Goal: Transaction & Acquisition: Purchase product/service

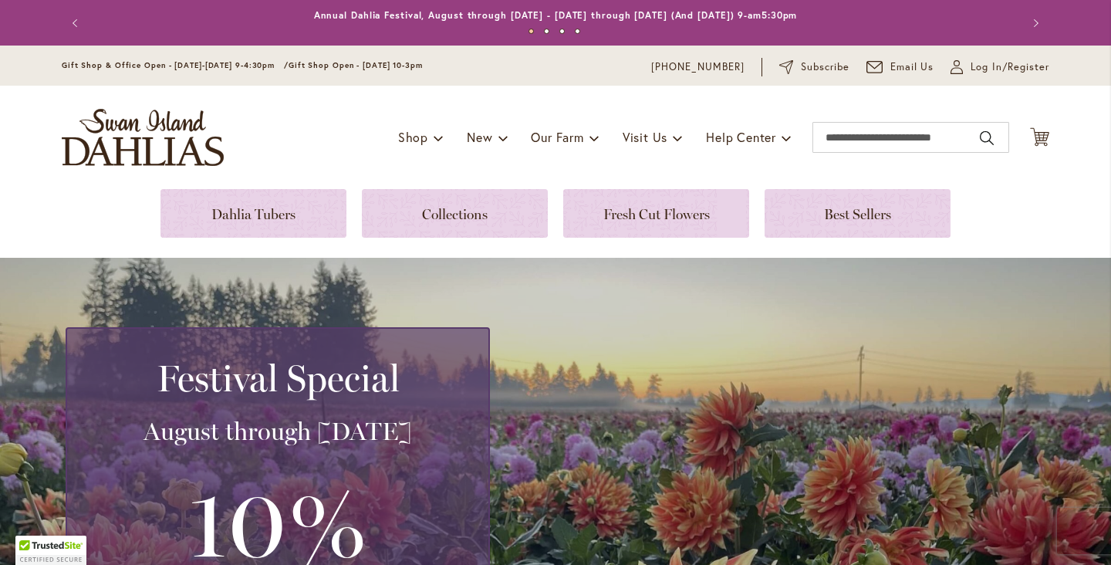
scroll to position [90, 0]
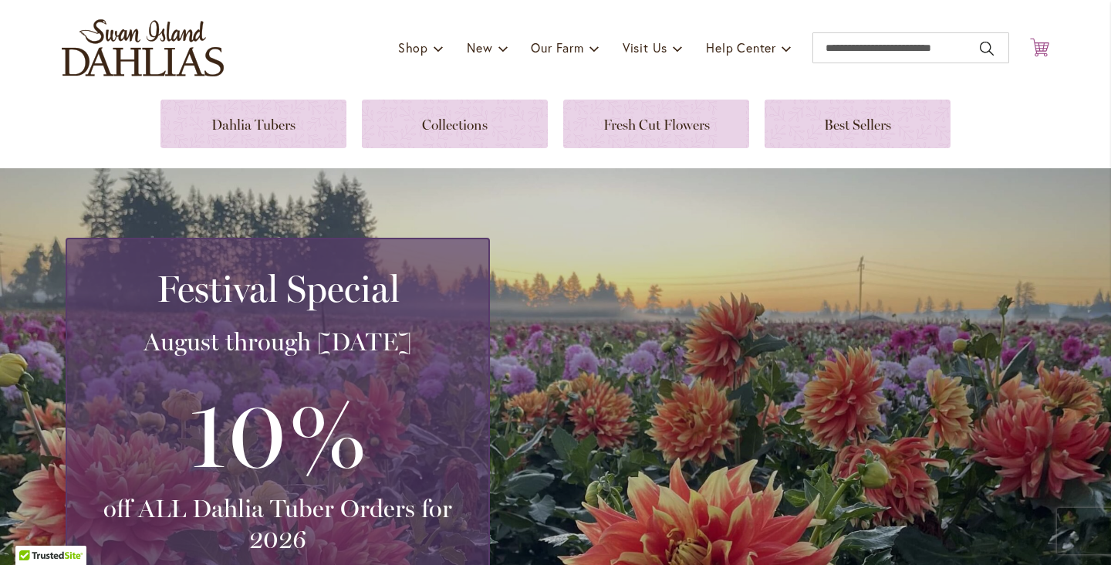
click at [1038, 46] on icon "Cart .cls-1 { fill: #231f20; }" at bounding box center [1039, 47] width 19 height 19
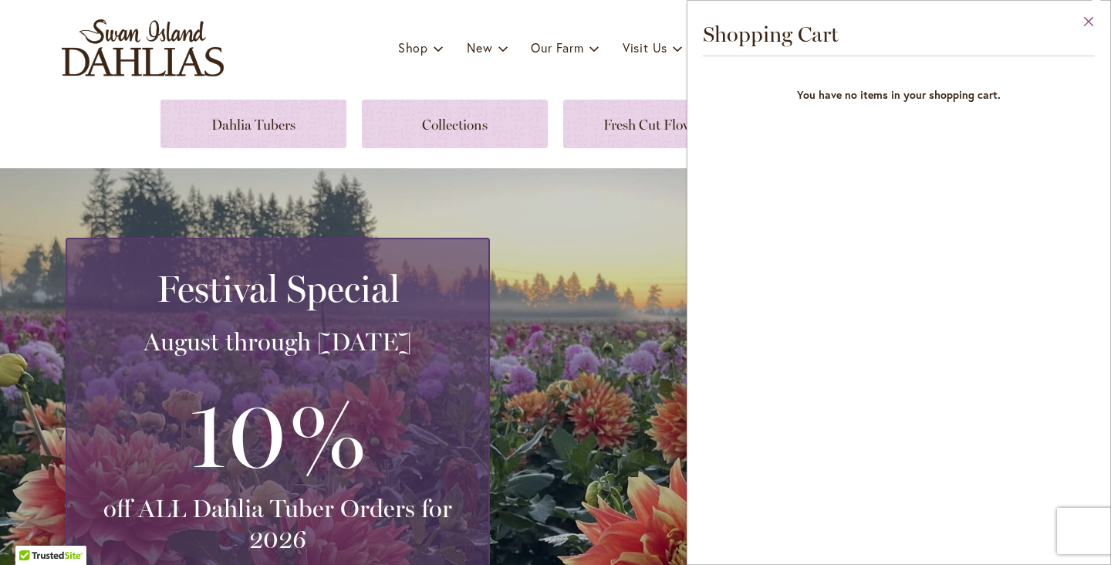
click at [1088, 22] on button "Close" at bounding box center [1089, 25] width 42 height 49
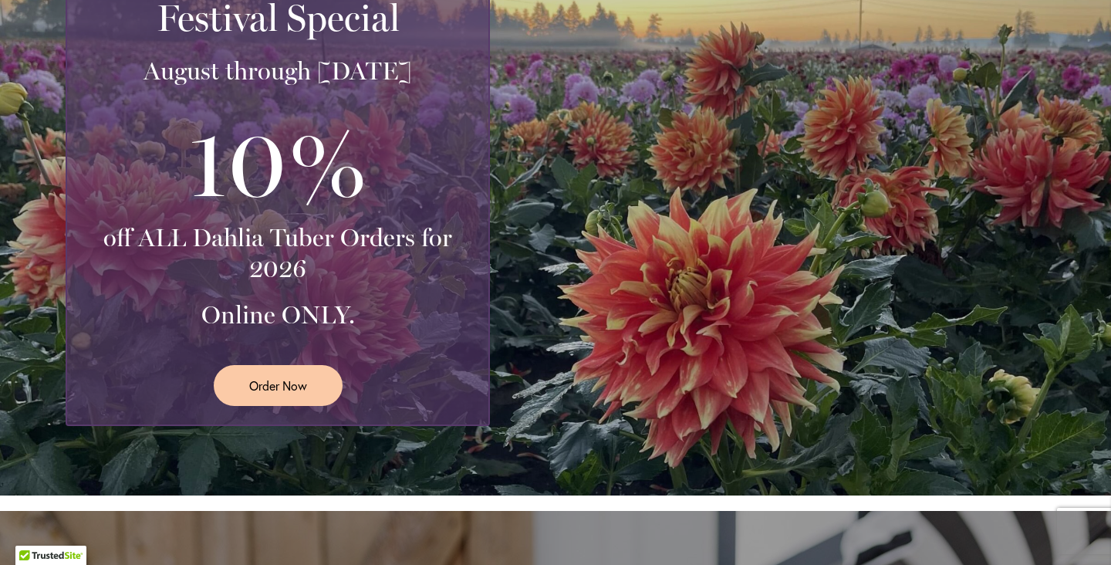
scroll to position [361, 0]
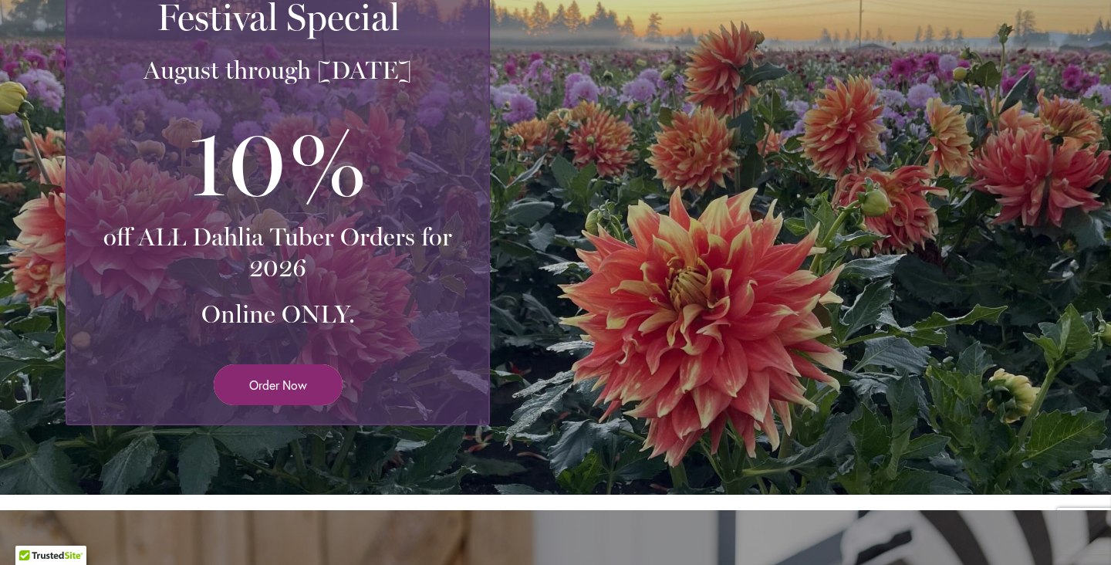
click at [282, 383] on span "Order Now" at bounding box center [278, 385] width 58 height 18
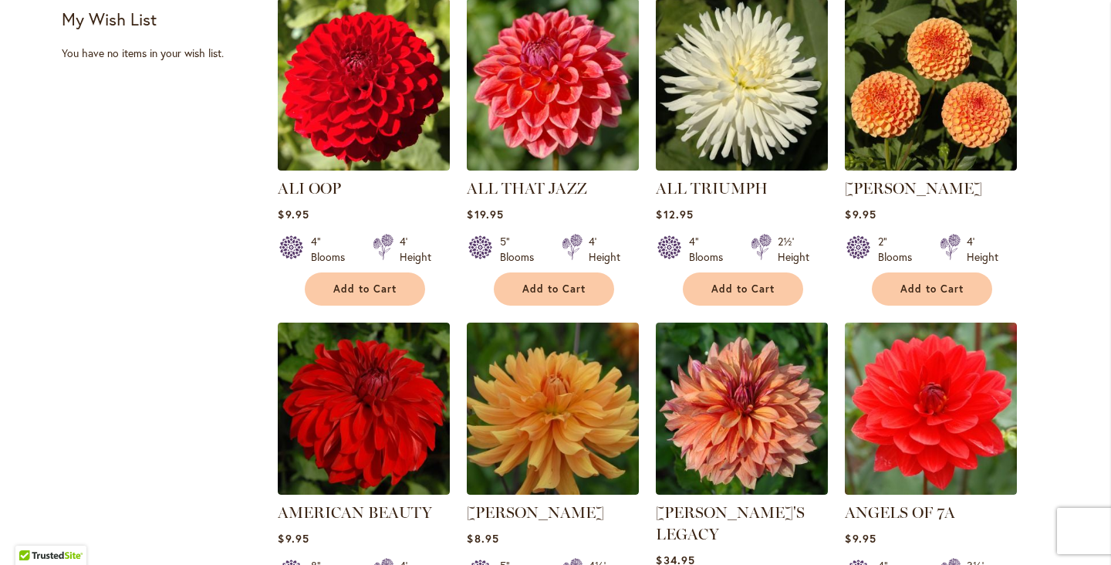
scroll to position [1072, 0]
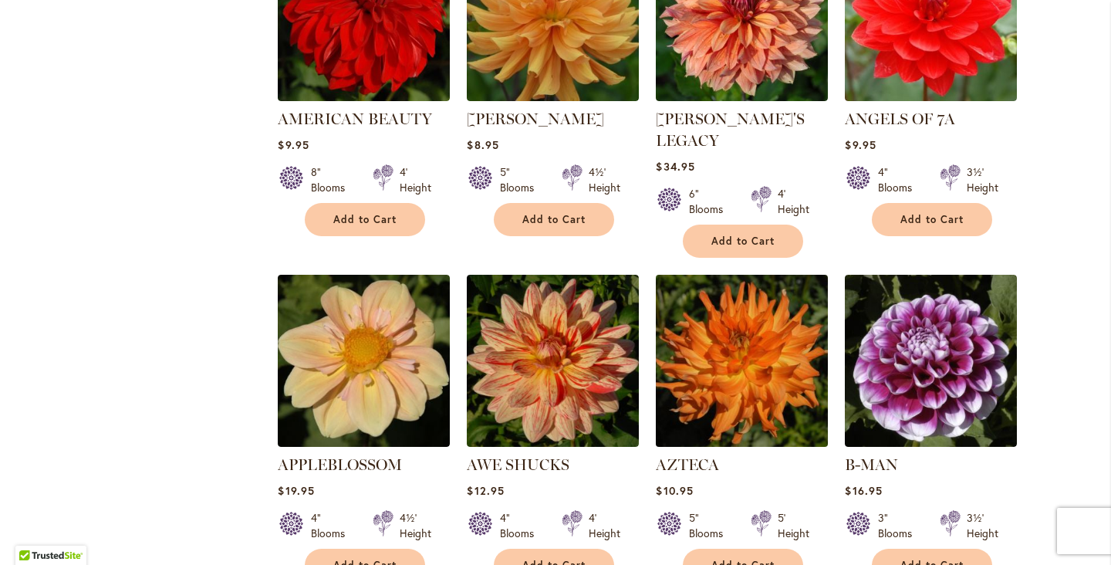
click at [699, 377] on img at bounding box center [742, 360] width 181 height 181
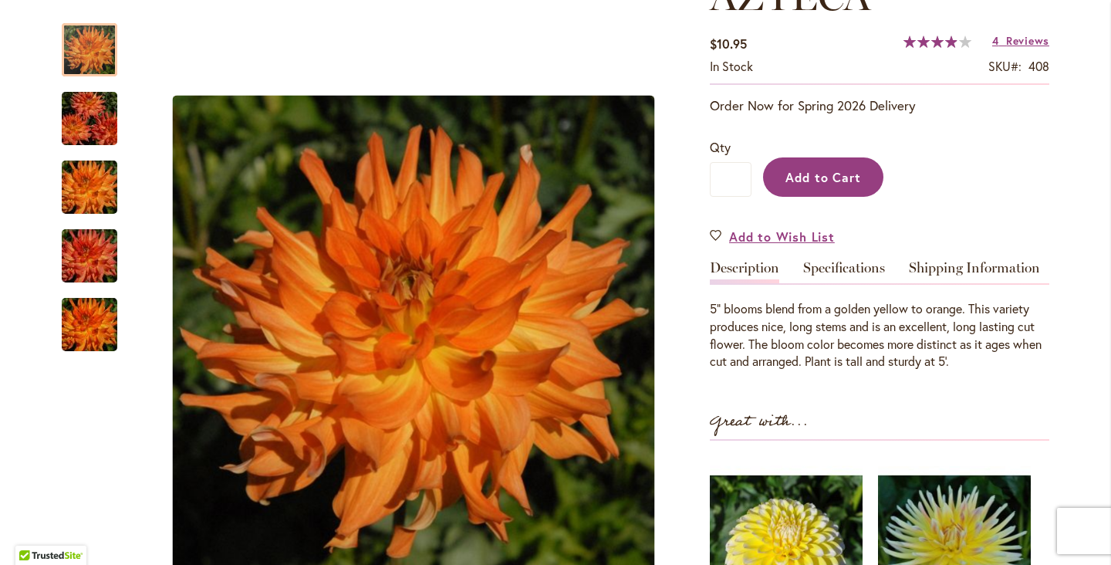
scroll to position [251, 0]
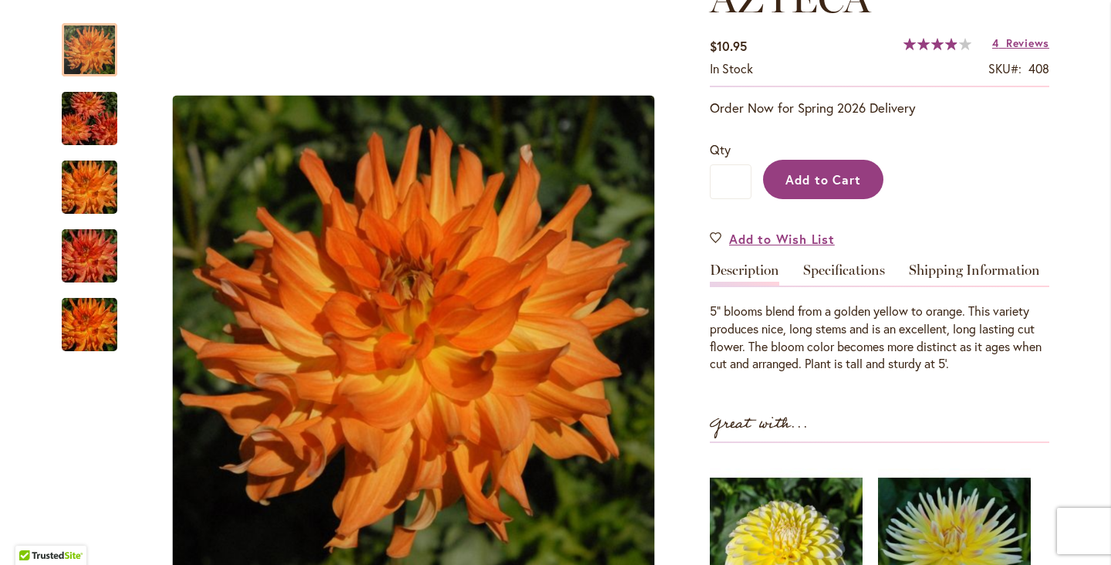
click at [816, 176] on span "Add to Cart" at bounding box center [823, 179] width 76 height 16
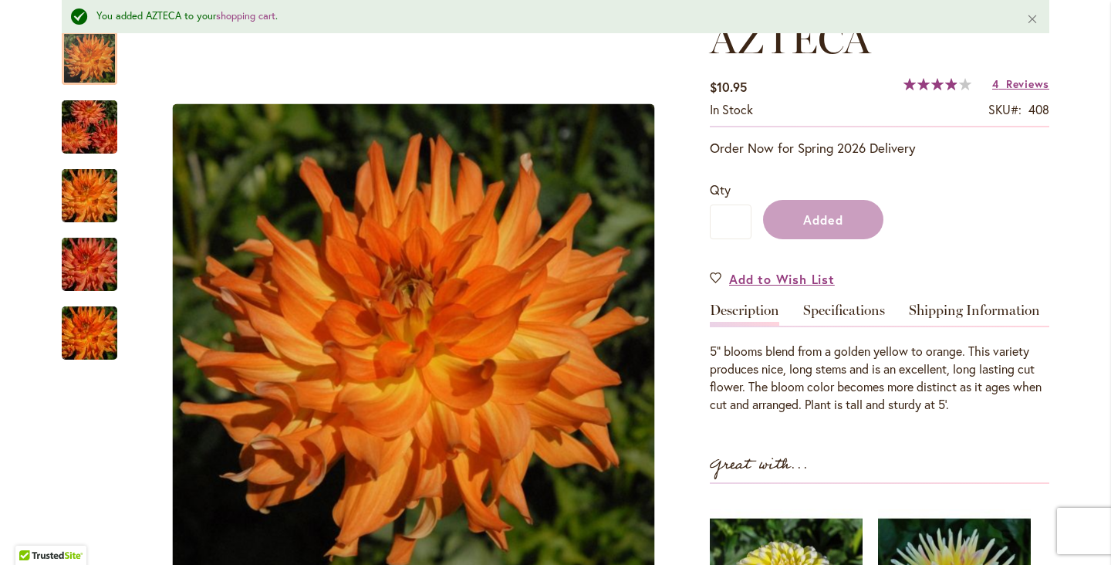
scroll to position [292, 0]
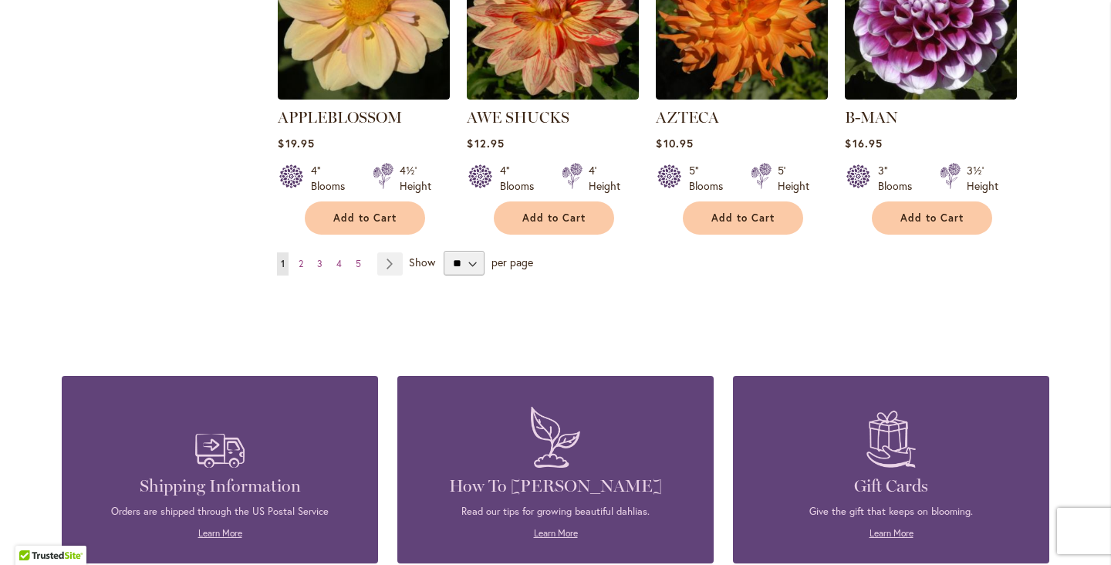
scroll to position [1428, 0]
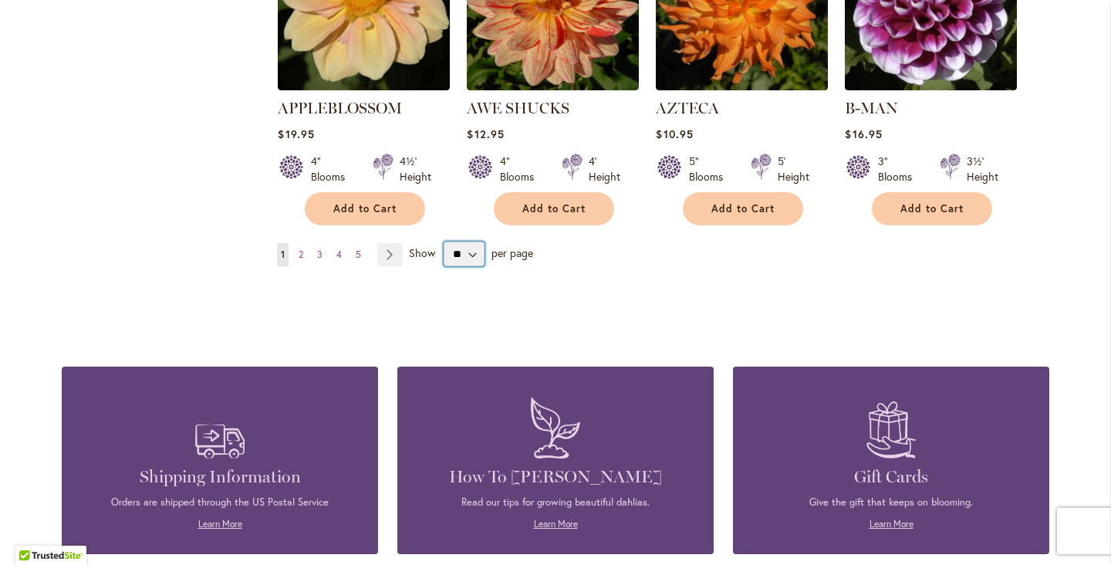
click at [471, 242] on select "** ** ** **" at bounding box center [464, 254] width 41 height 25
select select "**"
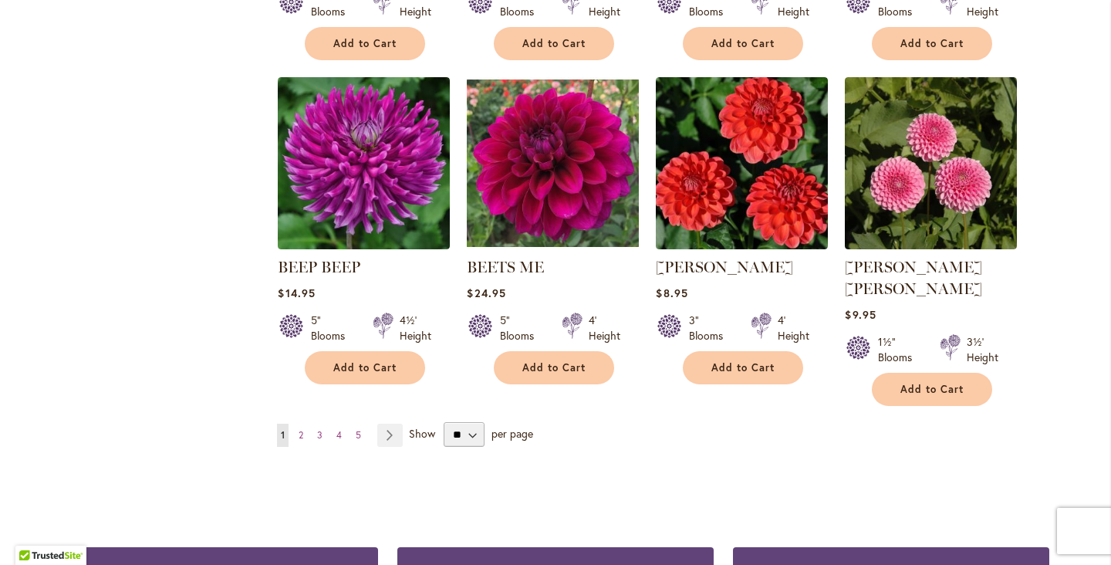
scroll to position [2582, 0]
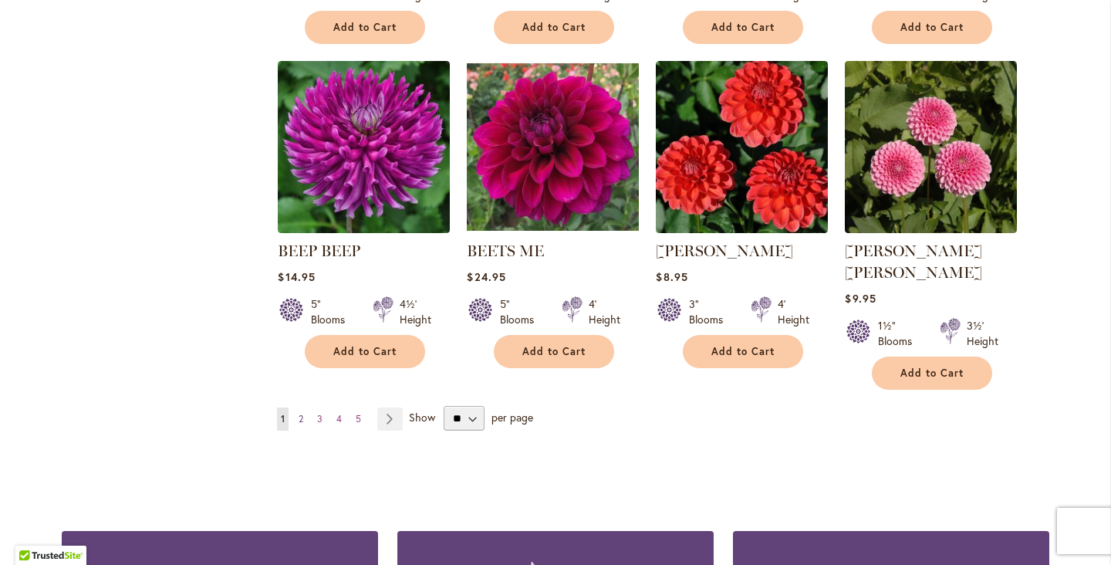
click at [301, 413] on span "2" at bounding box center [301, 419] width 5 height 12
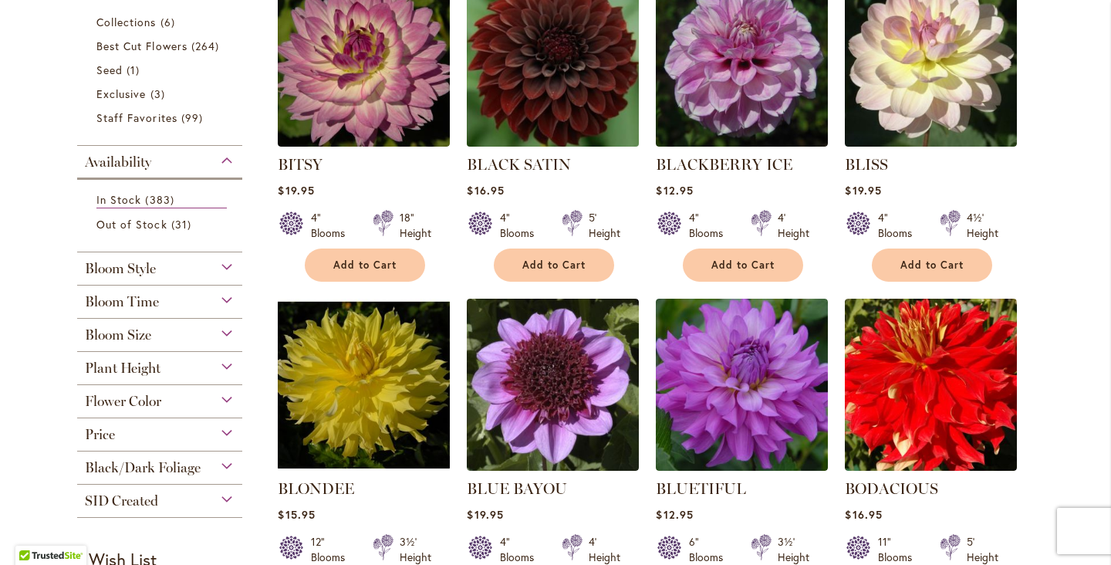
scroll to position [379, 0]
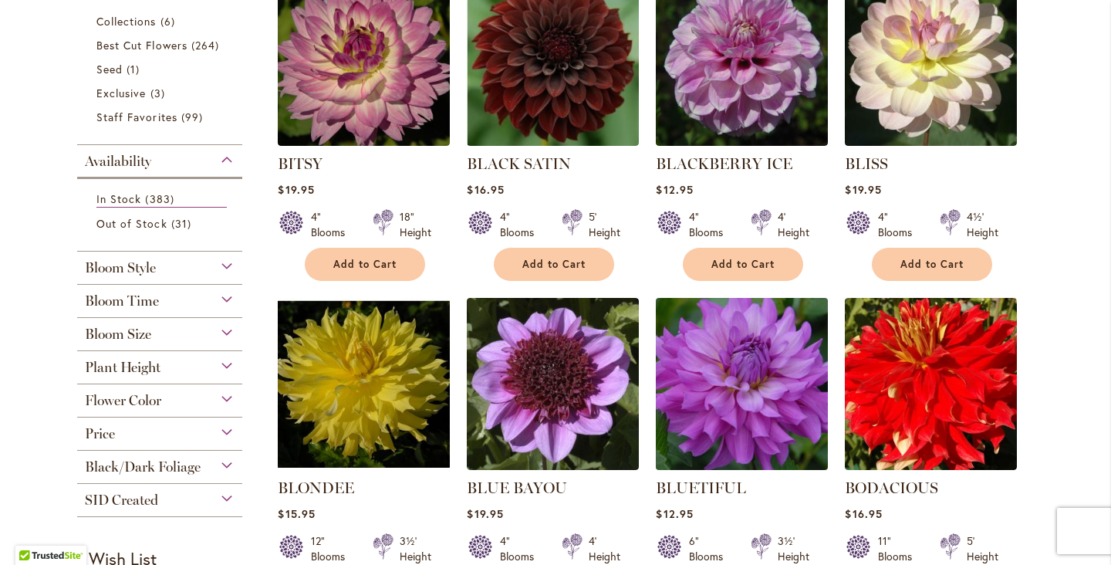
click at [740, 424] on img at bounding box center [742, 383] width 181 height 181
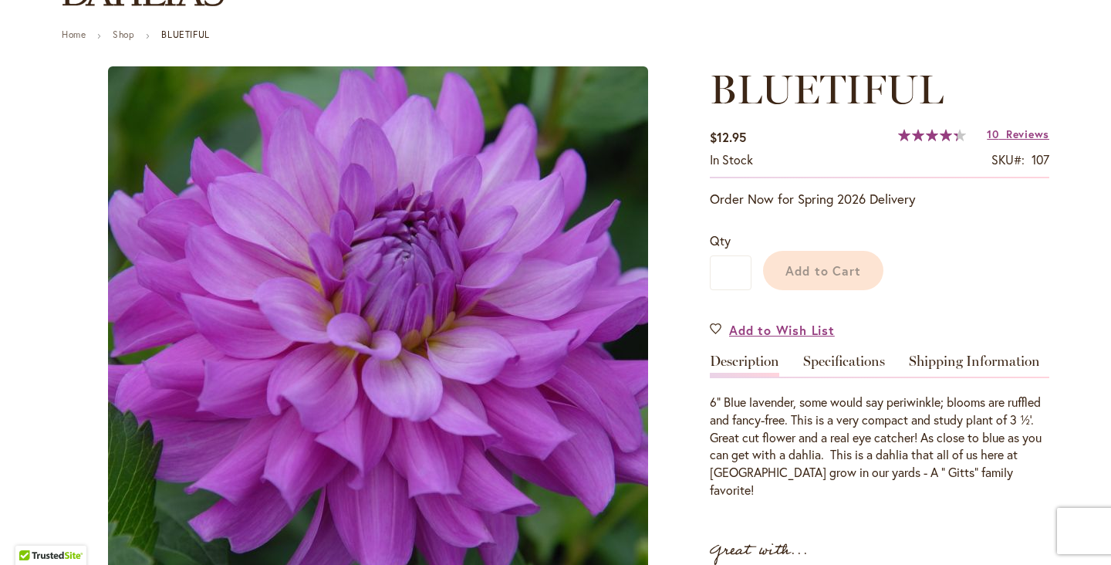
scroll to position [203, 0]
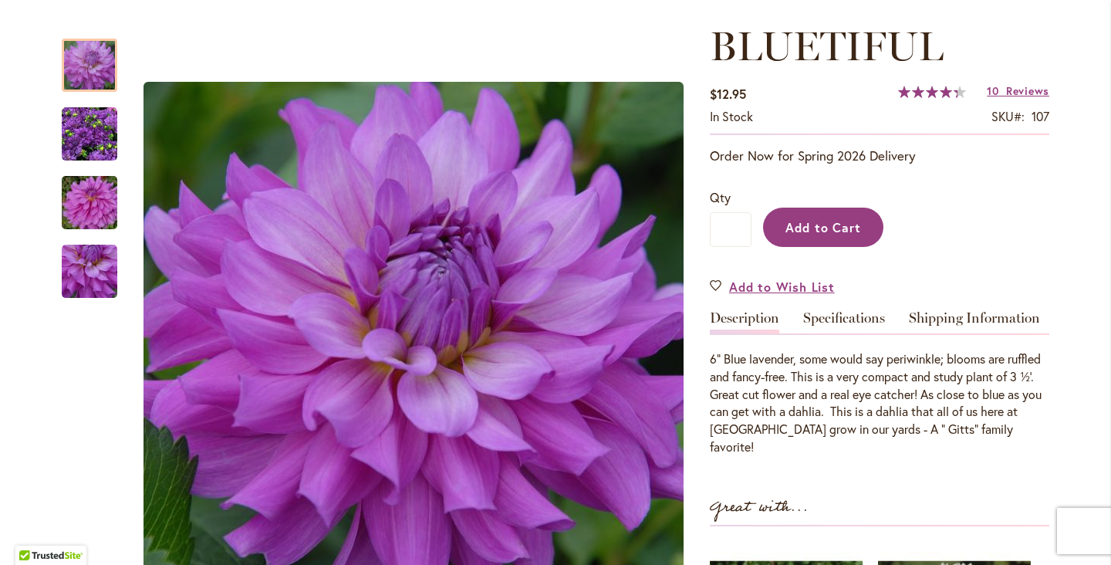
click at [806, 220] on span "Add to Cart" at bounding box center [823, 227] width 76 height 16
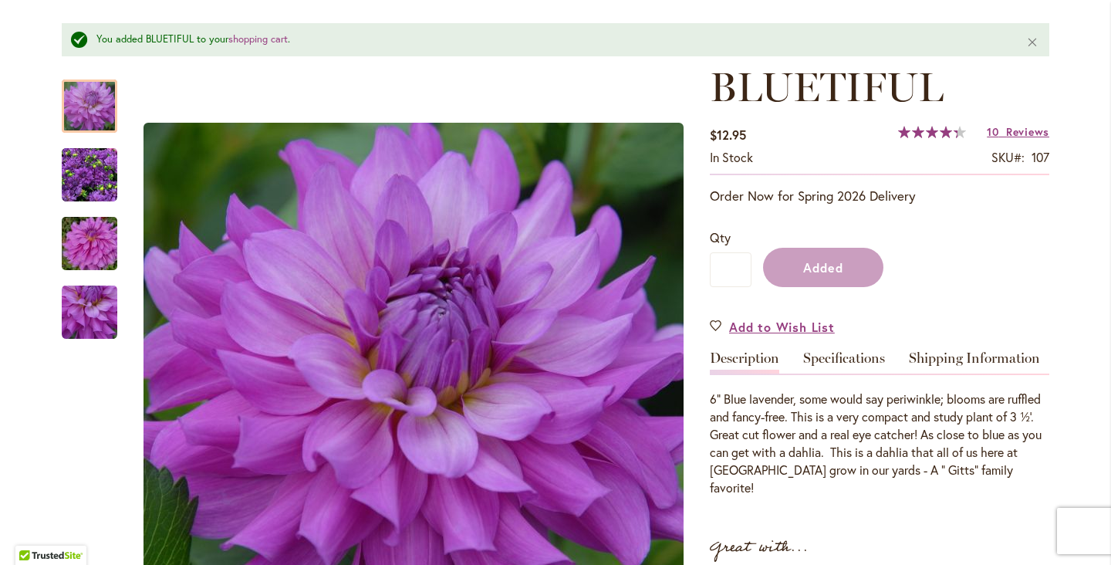
scroll to position [244, 0]
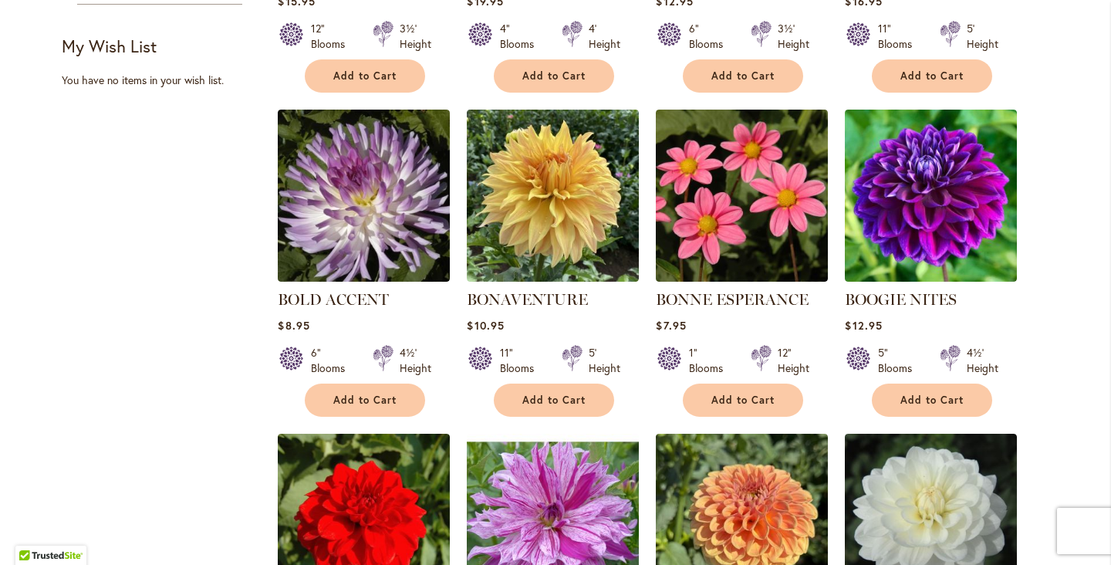
scroll to position [944, 0]
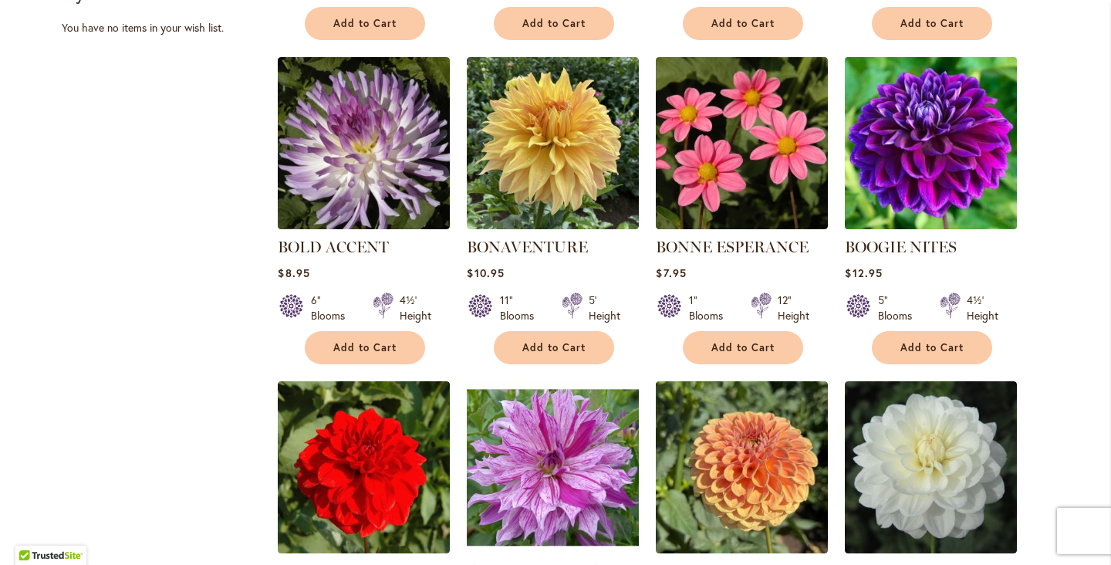
click at [924, 140] on img at bounding box center [931, 142] width 181 height 181
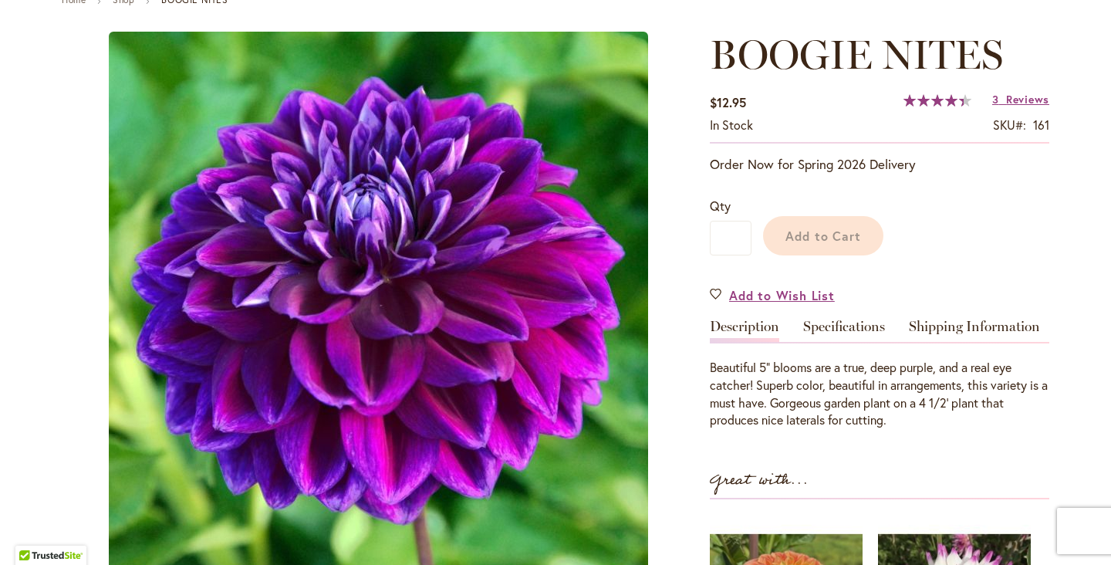
scroll to position [238, 0]
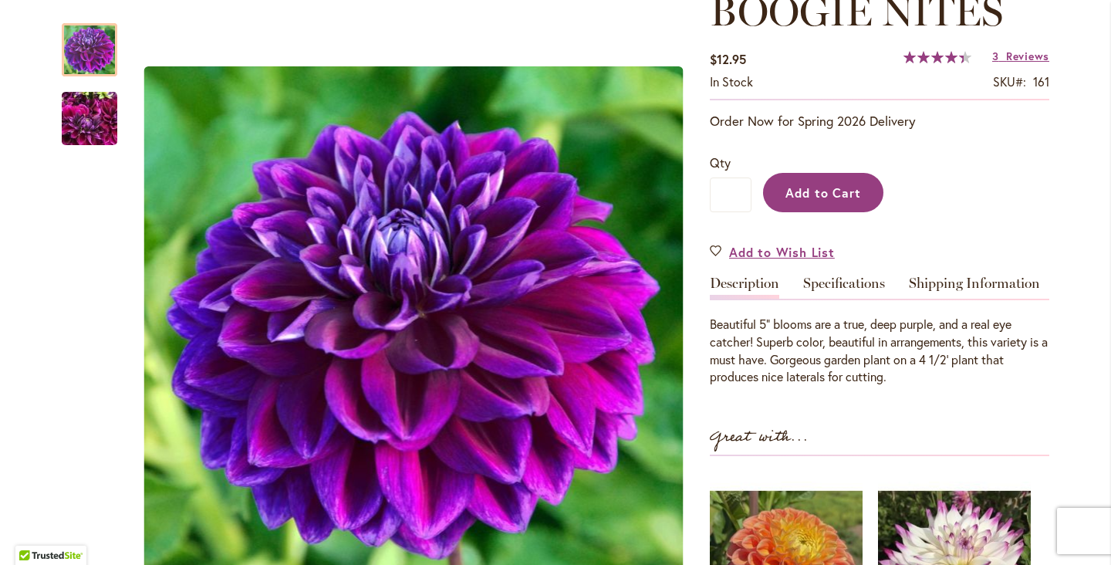
click at [823, 184] on span "Add to Cart" at bounding box center [823, 192] width 76 height 16
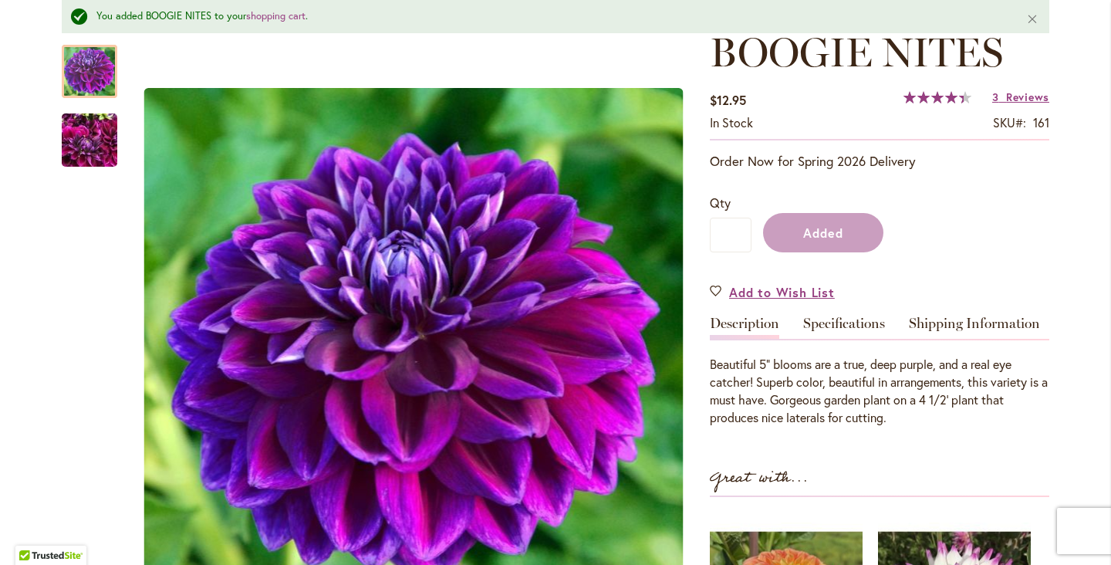
scroll to position [279, 0]
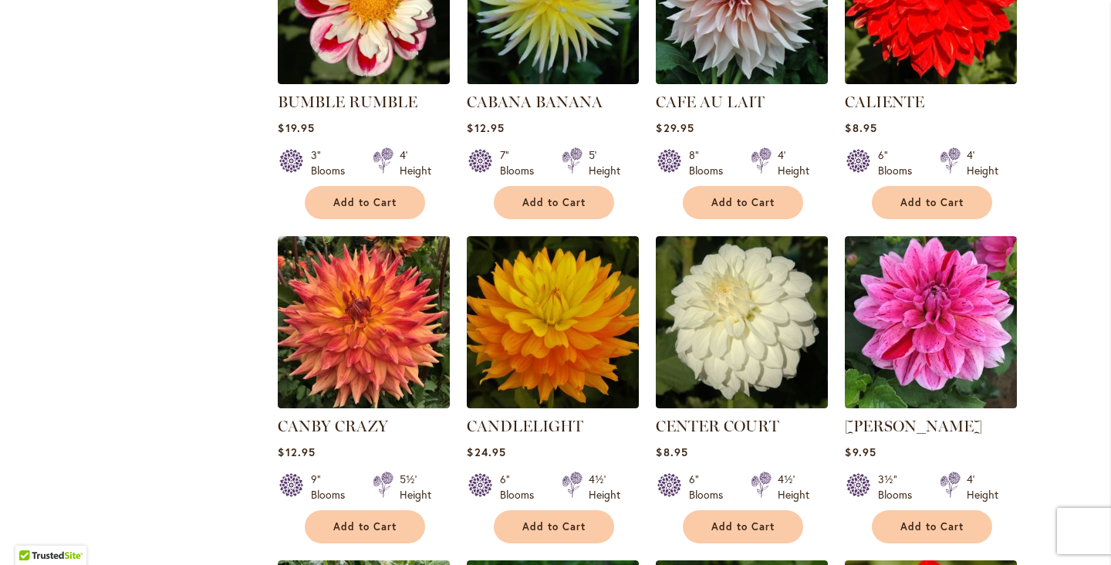
scroll to position [2087, 0]
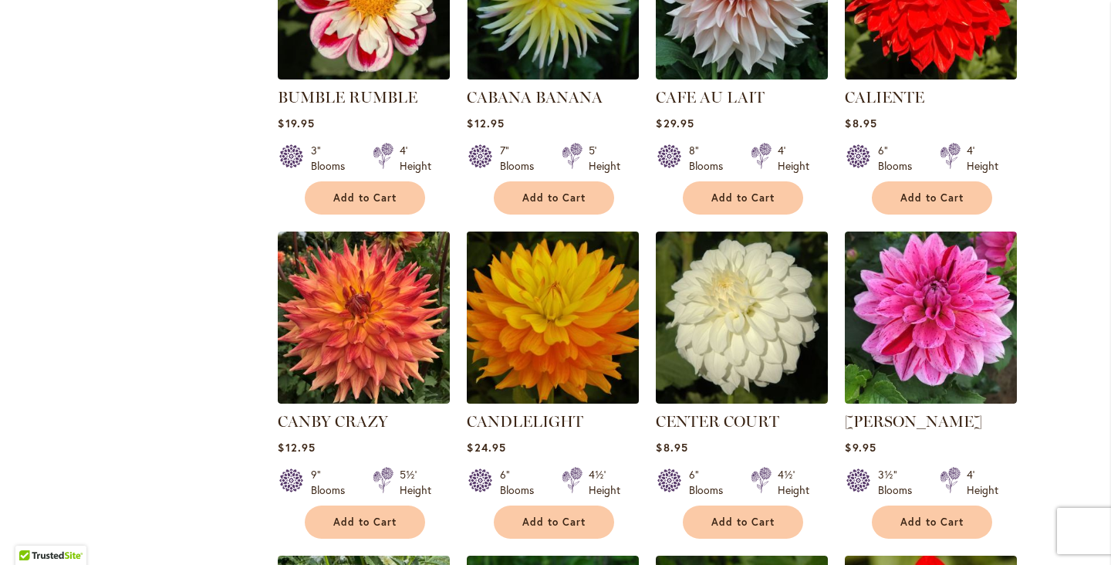
click at [565, 319] on img at bounding box center [553, 317] width 181 height 181
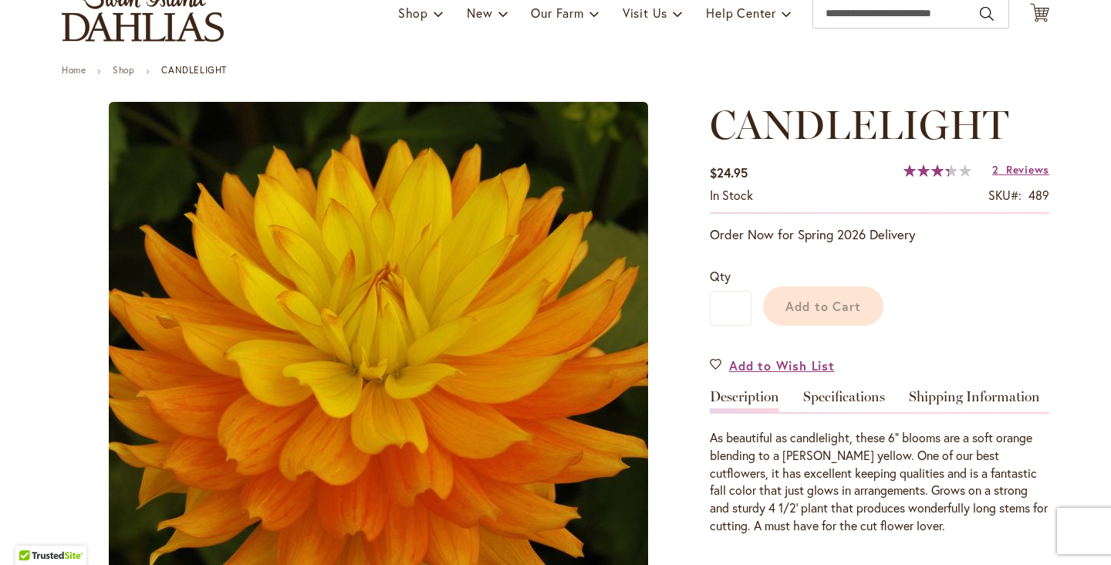
scroll to position [154, 0]
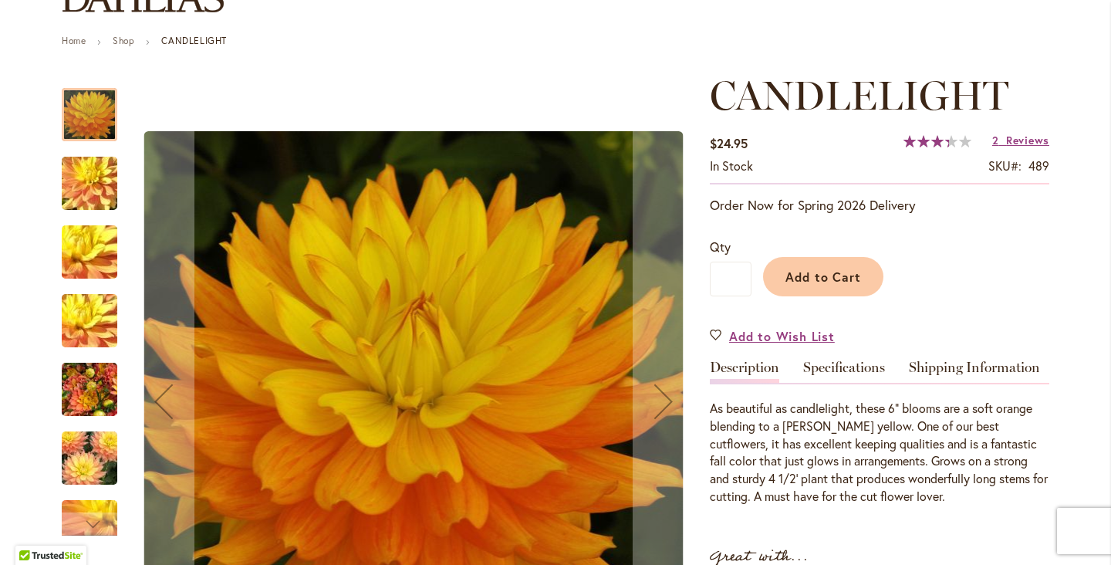
click at [93, 461] on img "CANDLELIGHT" at bounding box center [89, 458] width 111 height 74
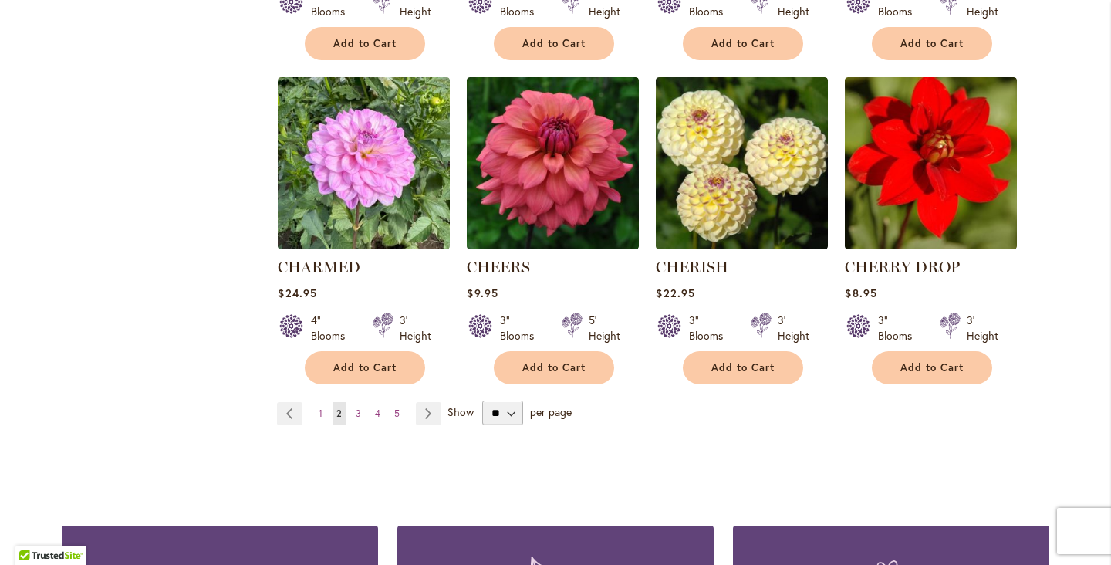
scroll to position [2568, 0]
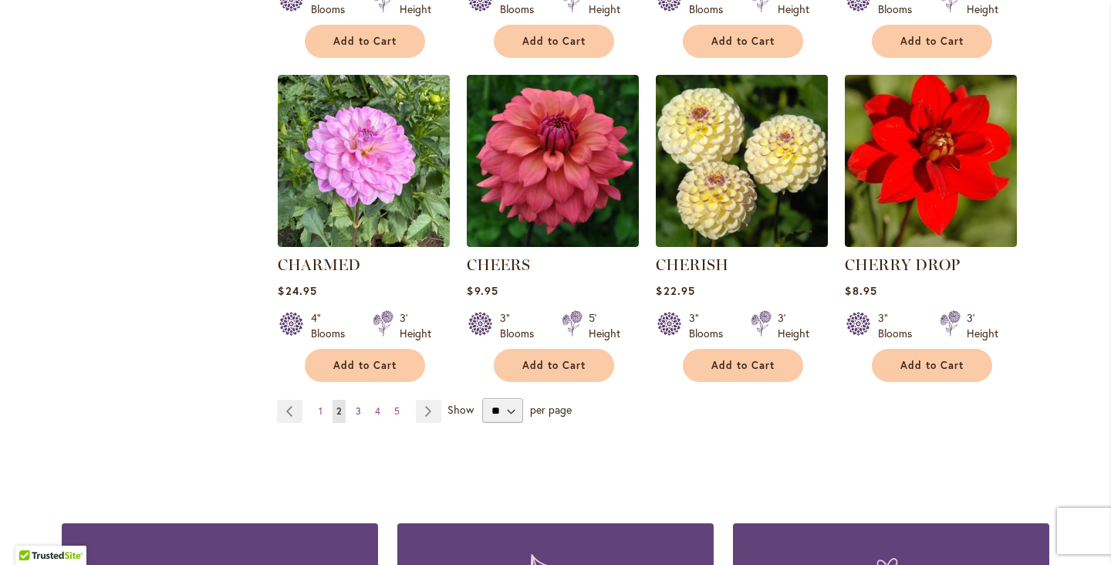
click at [361, 413] on link "Page 3" at bounding box center [358, 411] width 13 height 23
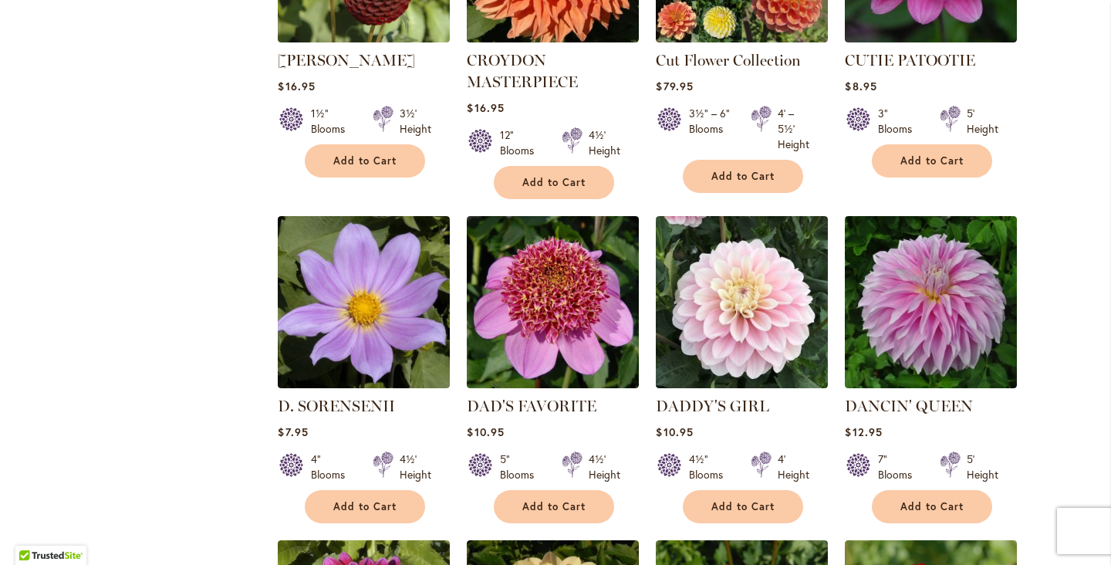
scroll to position [1848, 0]
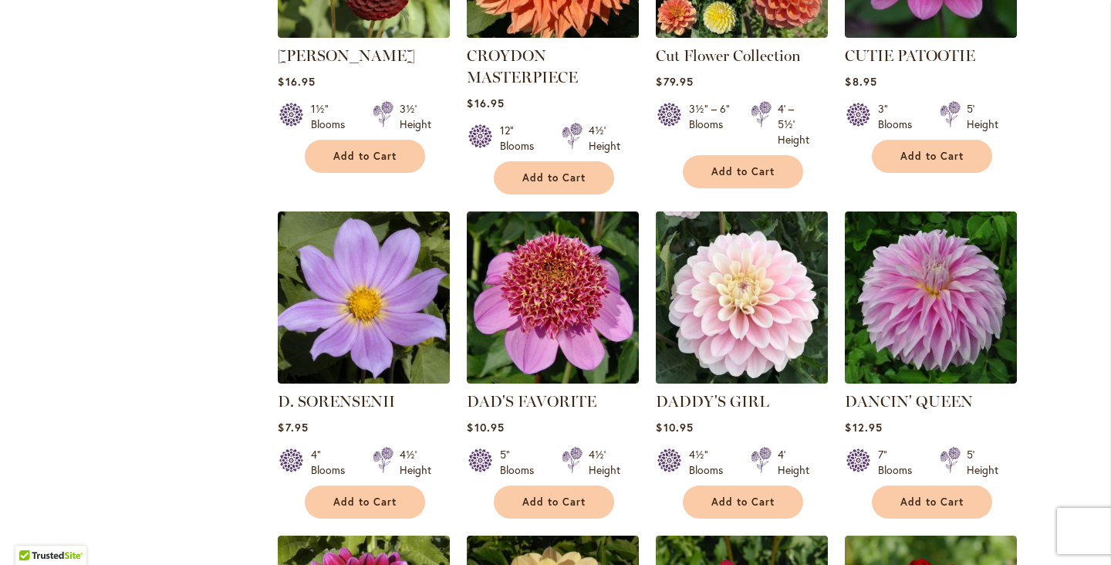
click at [719, 258] on img at bounding box center [742, 297] width 181 height 181
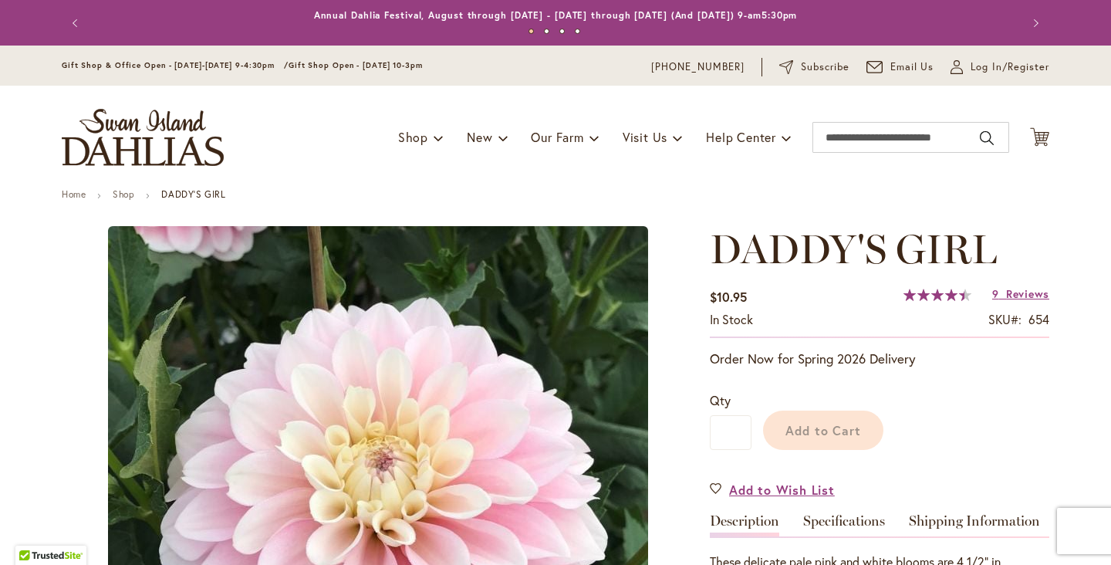
scroll to position [266, 0]
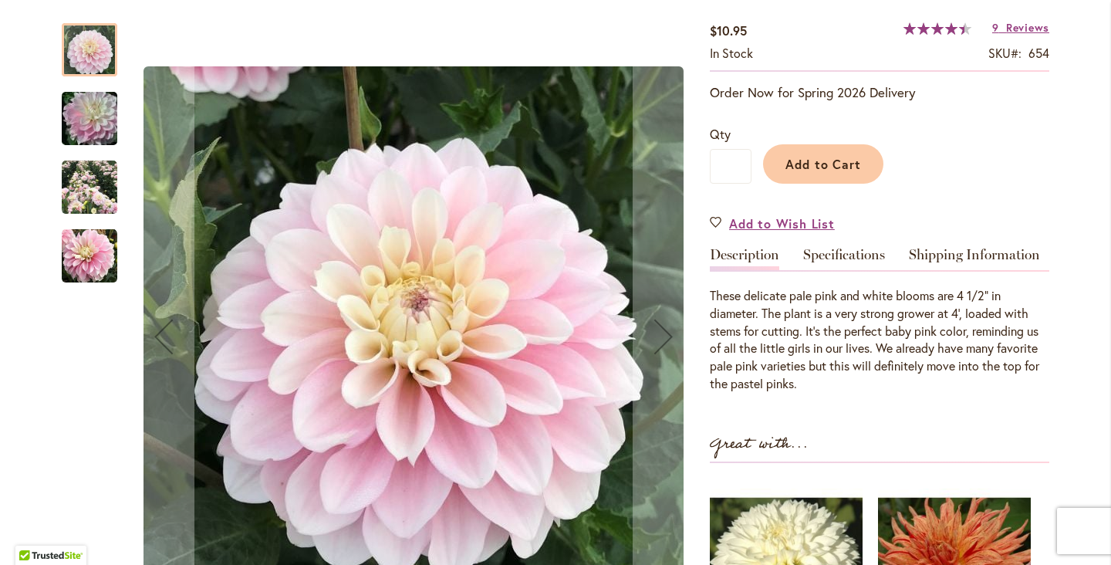
click at [82, 197] on img "DADDY'S GIRL" at bounding box center [90, 188] width 56 height 56
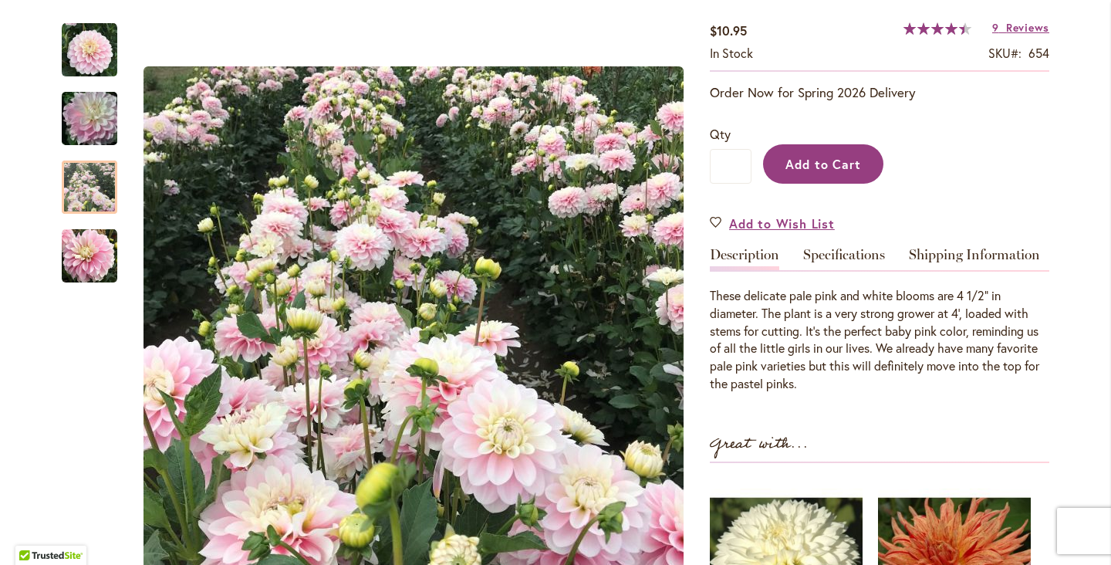
click at [801, 171] on span "Add to Cart" at bounding box center [823, 164] width 76 height 16
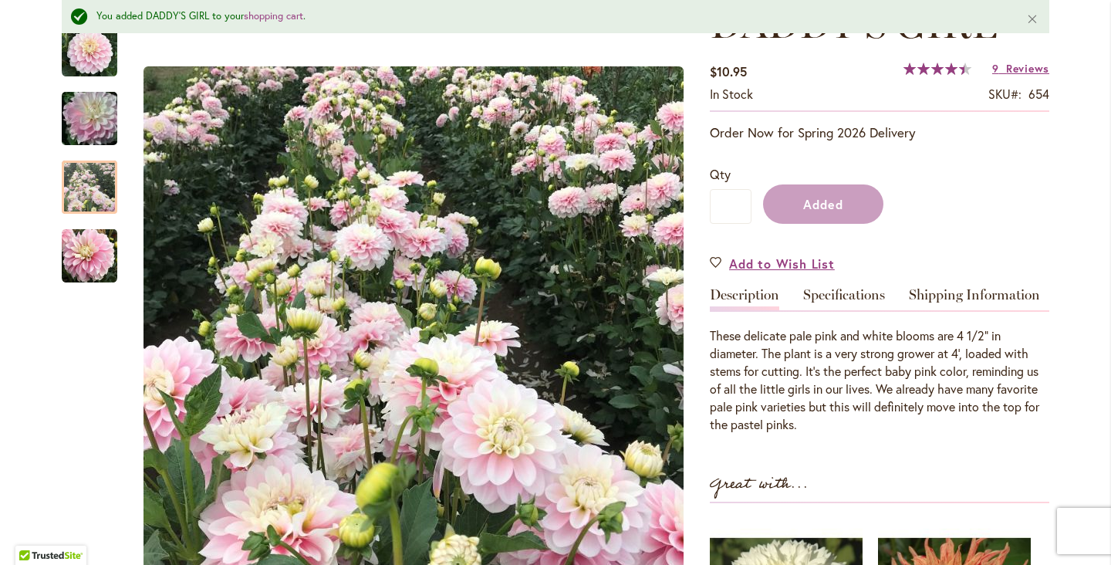
scroll to position [307, 0]
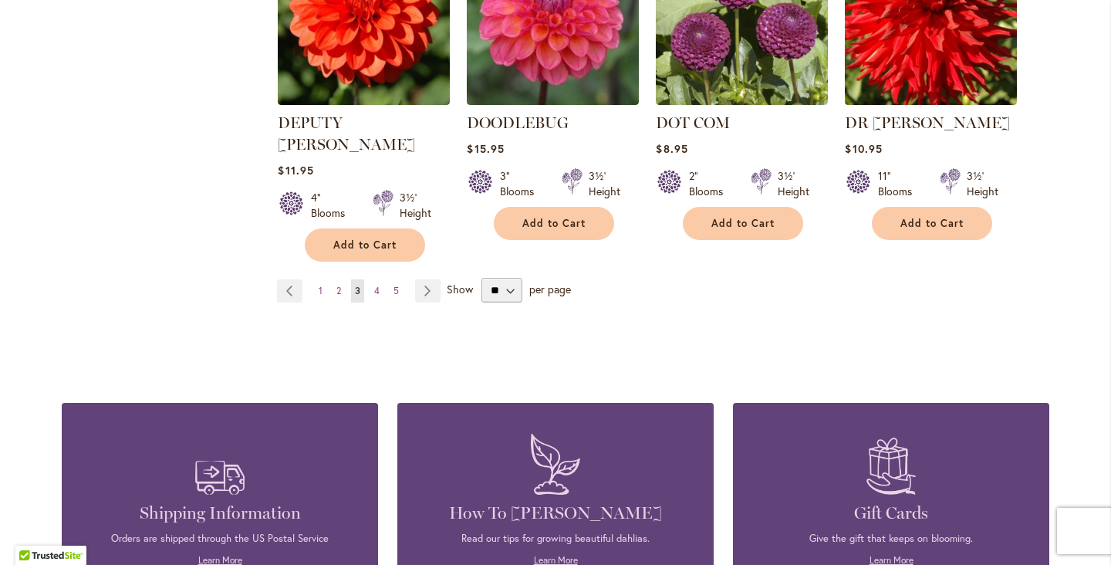
scroll to position [2820, 0]
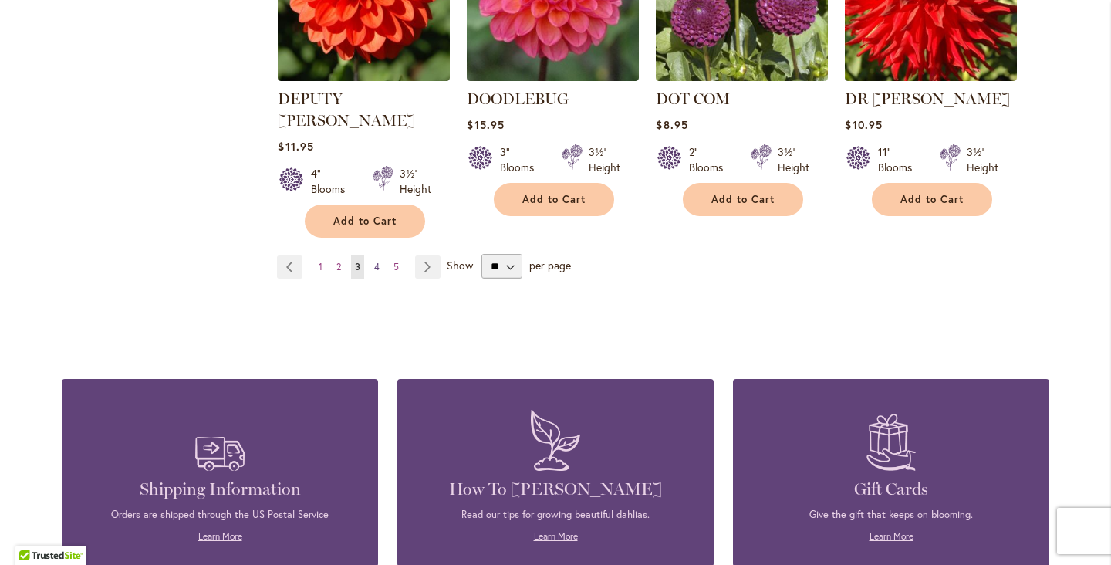
click at [377, 261] on span "4" at bounding box center [376, 267] width 5 height 12
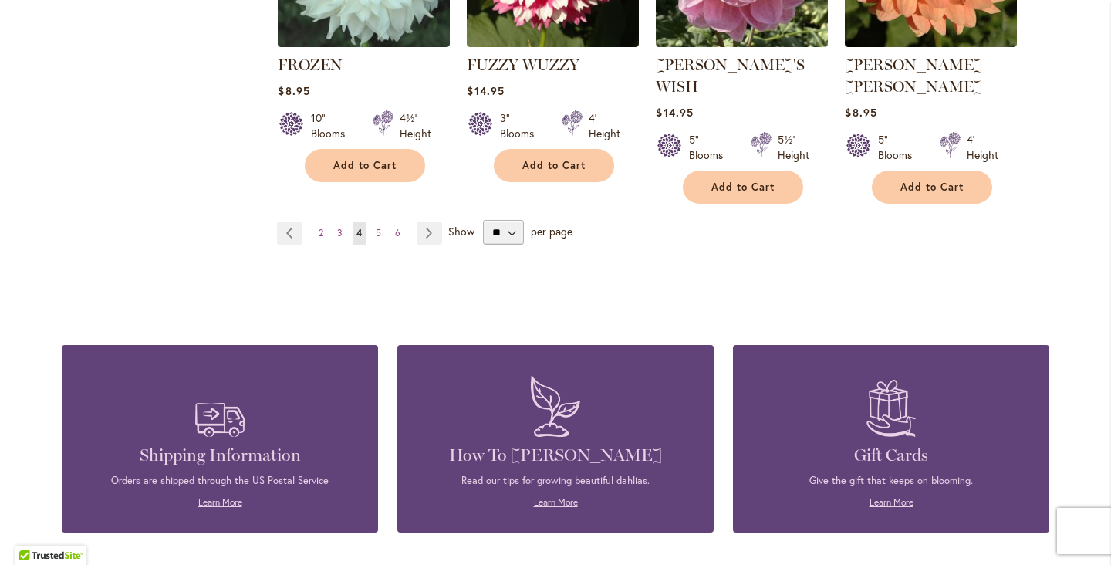
scroll to position [2827, 0]
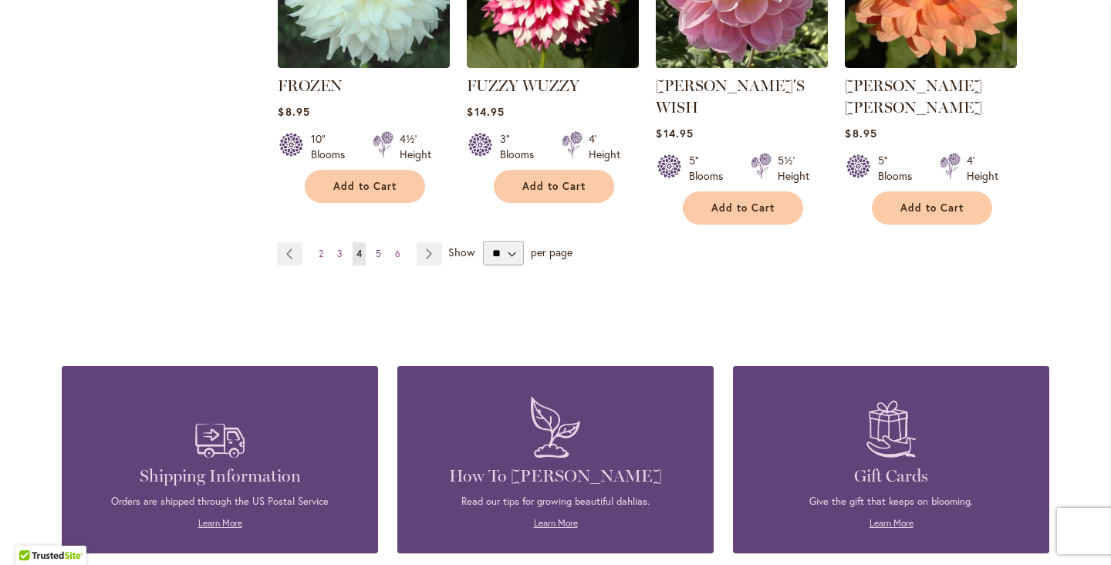
click at [379, 248] on span "5" at bounding box center [378, 254] width 5 height 12
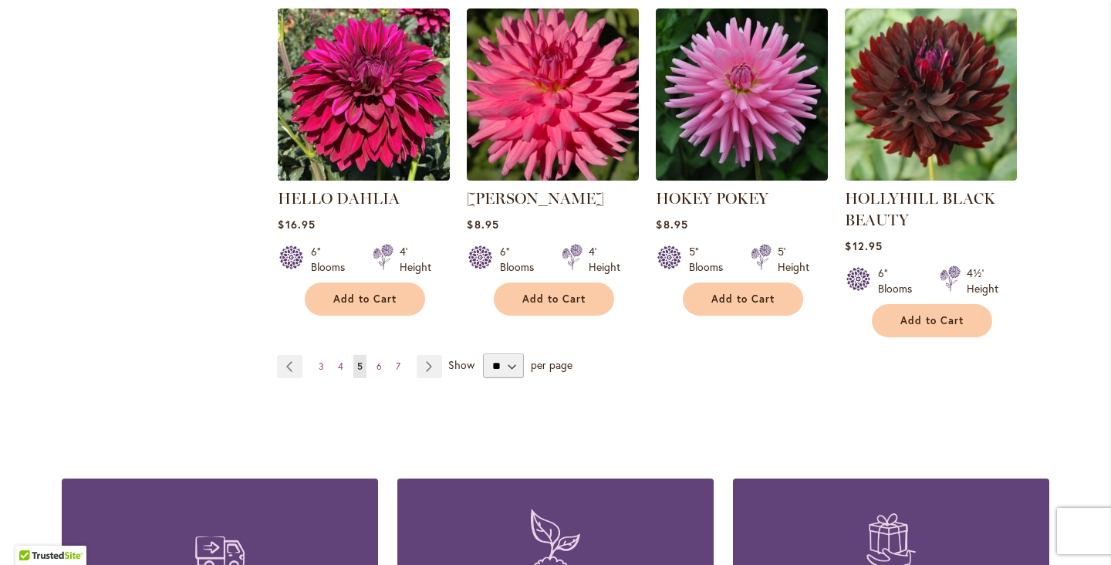
scroll to position [2722, 0]
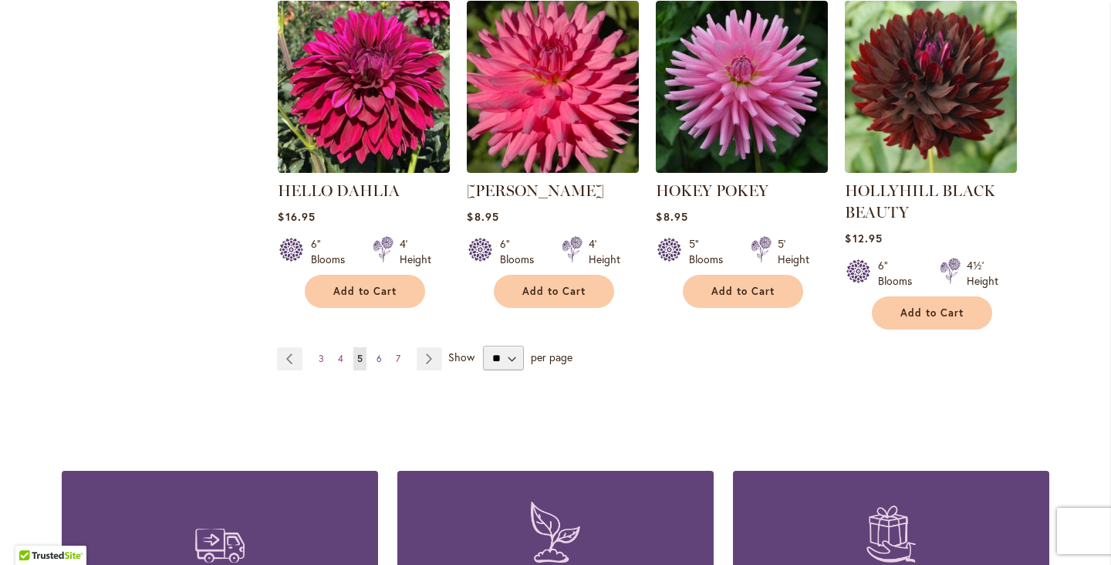
click at [383, 347] on link "Page 6" at bounding box center [379, 358] width 13 height 23
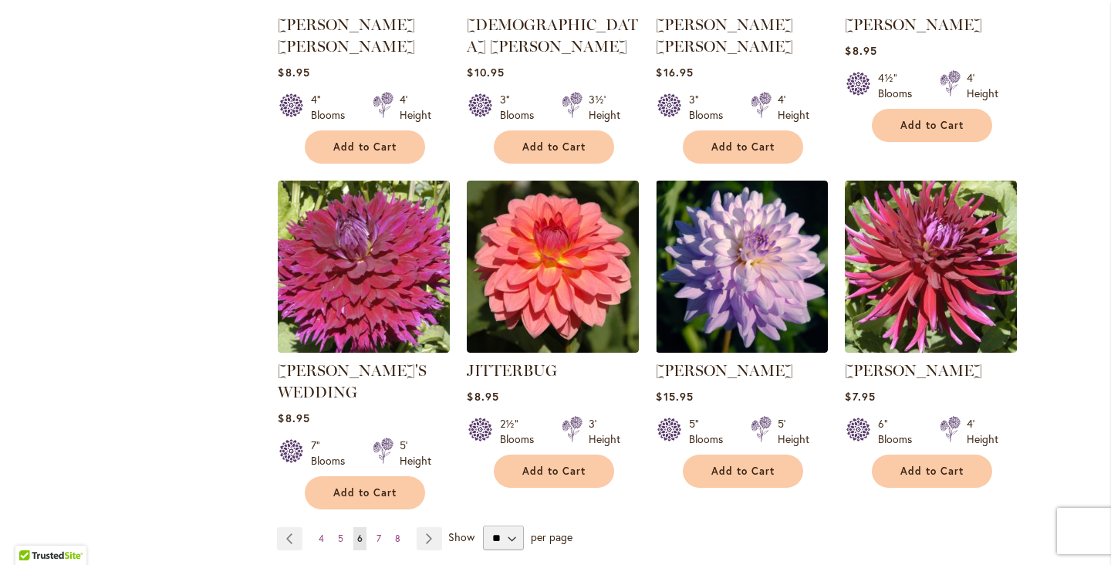
scroll to position [2524, 0]
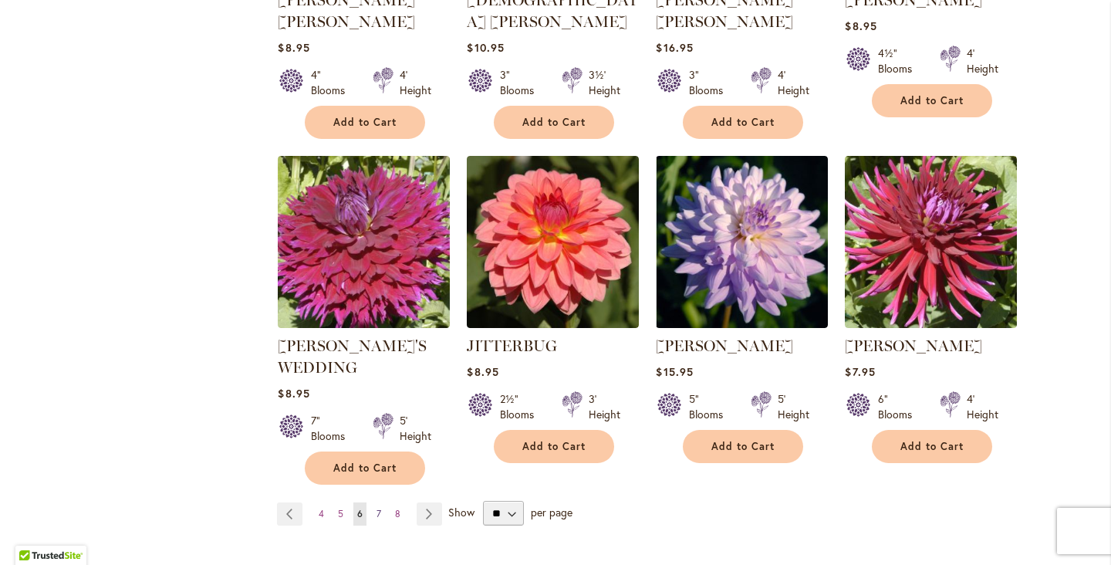
click at [381, 502] on link "Page 7" at bounding box center [379, 513] width 12 height 23
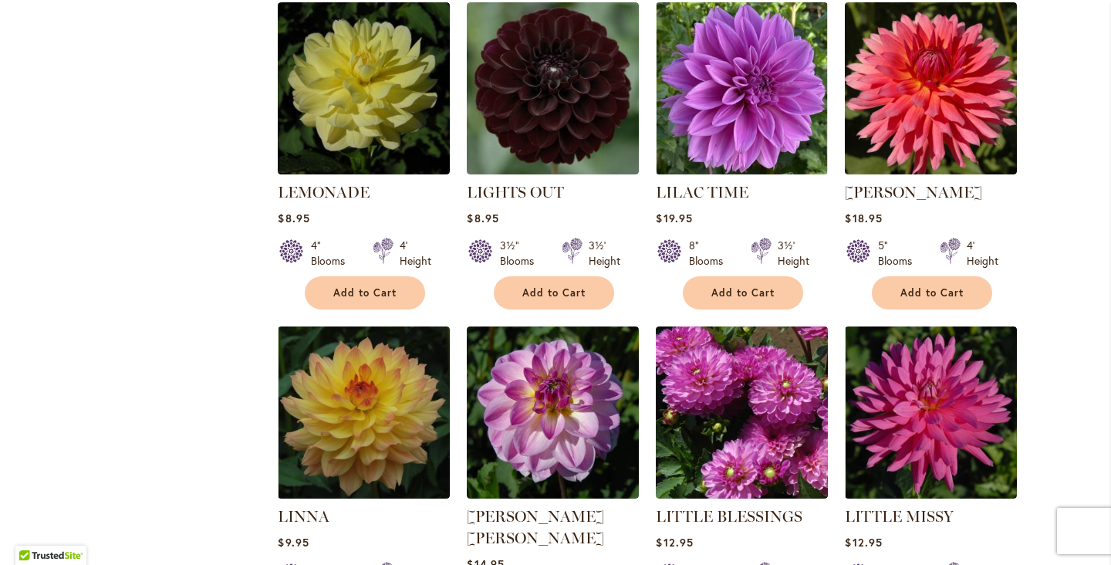
scroll to position [1691, 0]
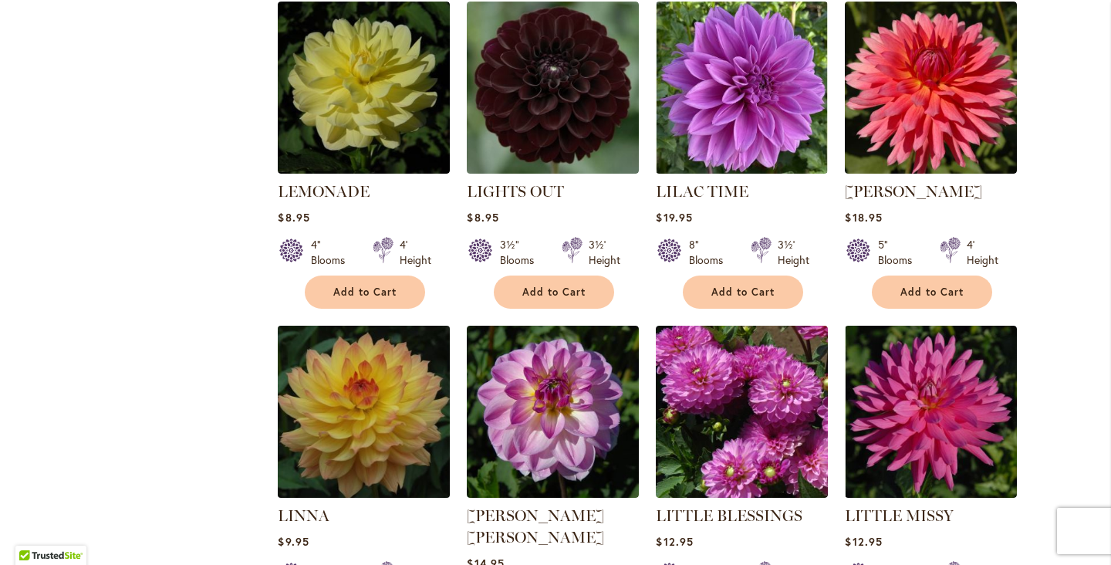
click at [359, 376] on img at bounding box center [364, 411] width 181 height 181
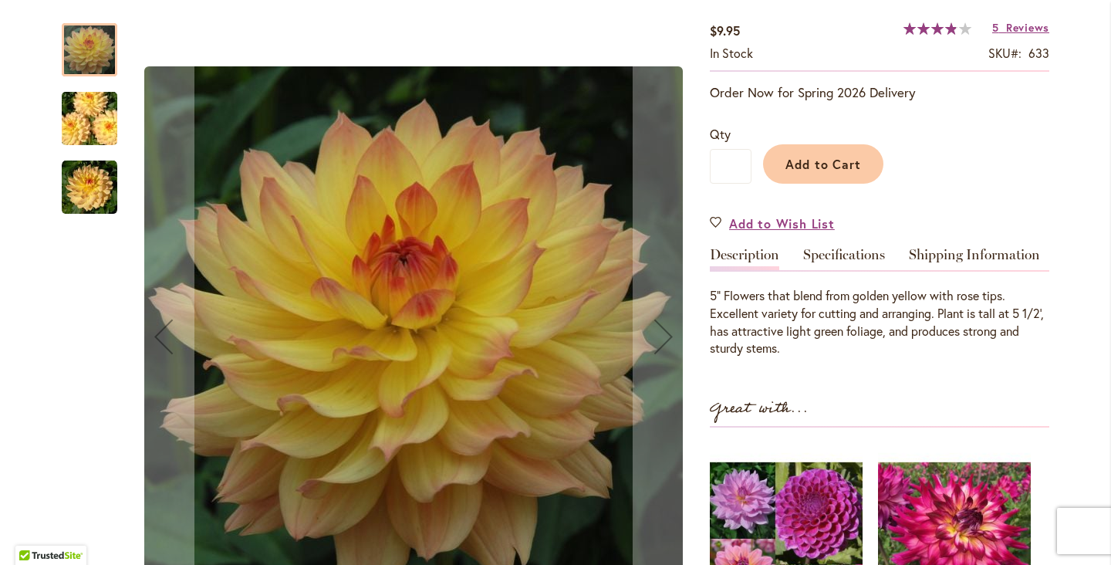
scroll to position [269, 0]
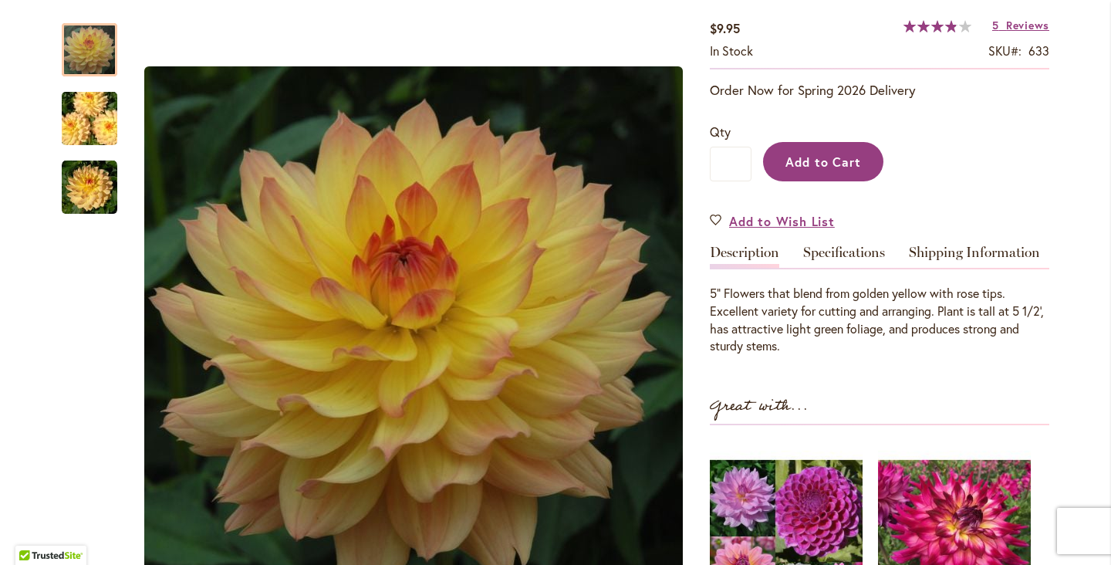
click at [825, 160] on span "Add to Cart" at bounding box center [823, 162] width 76 height 16
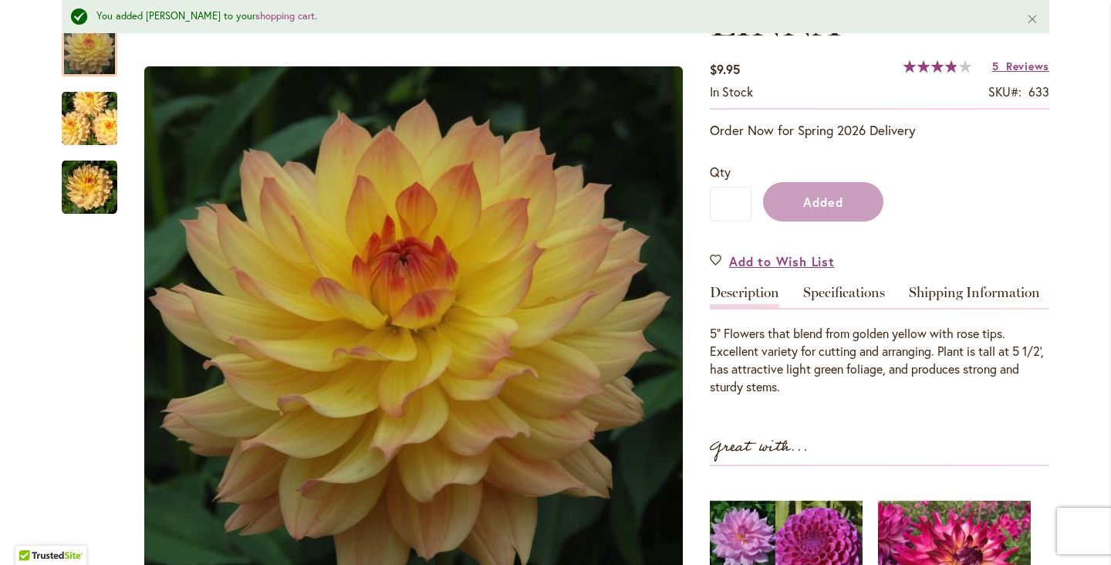
scroll to position [309, 0]
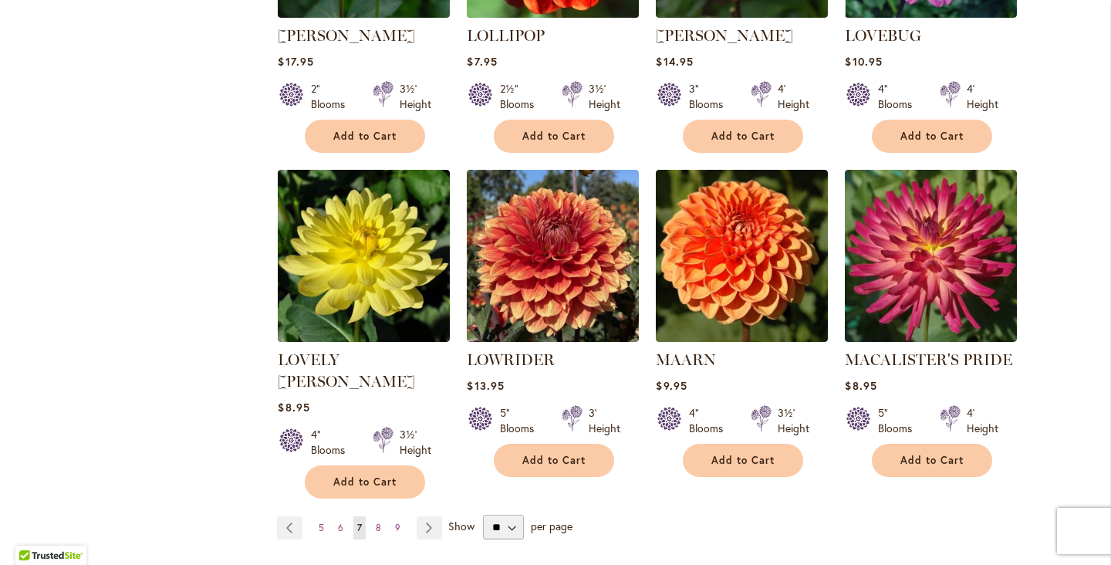
scroll to position [2525, 0]
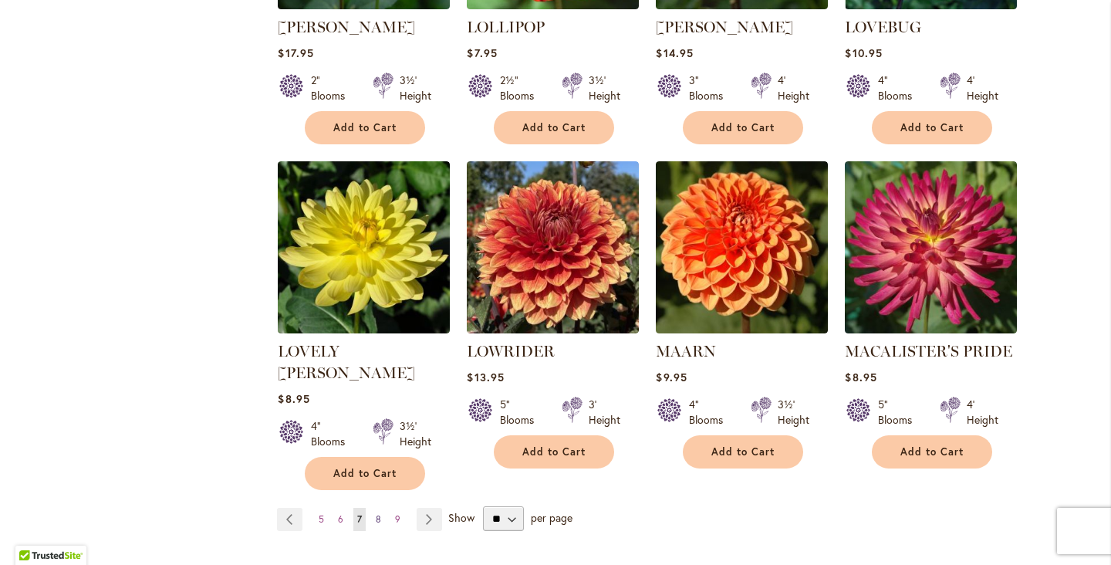
click at [380, 513] on span "8" at bounding box center [378, 519] width 5 height 12
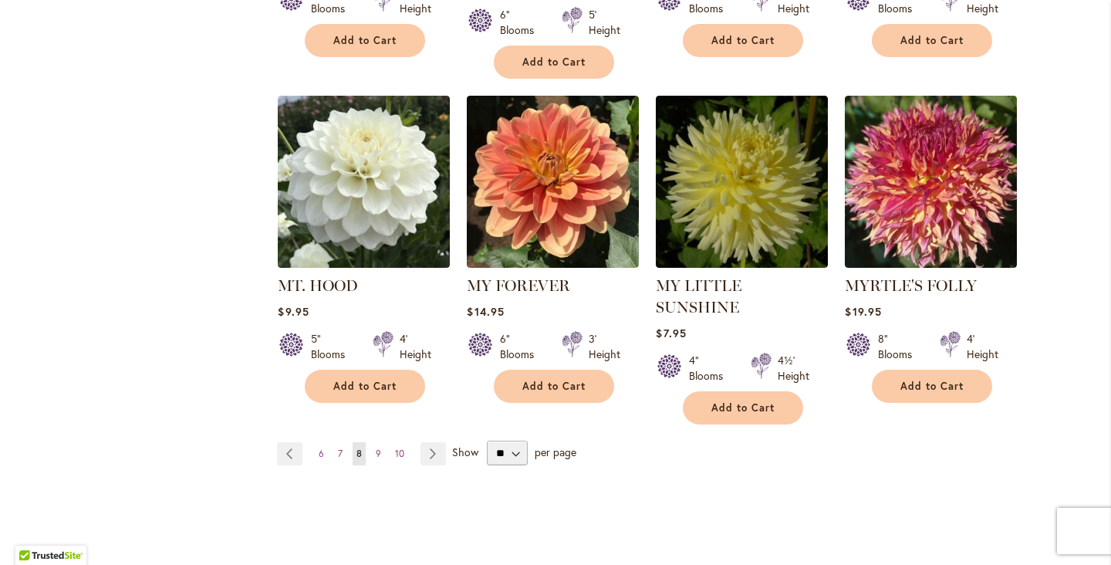
scroll to position [2593, 0]
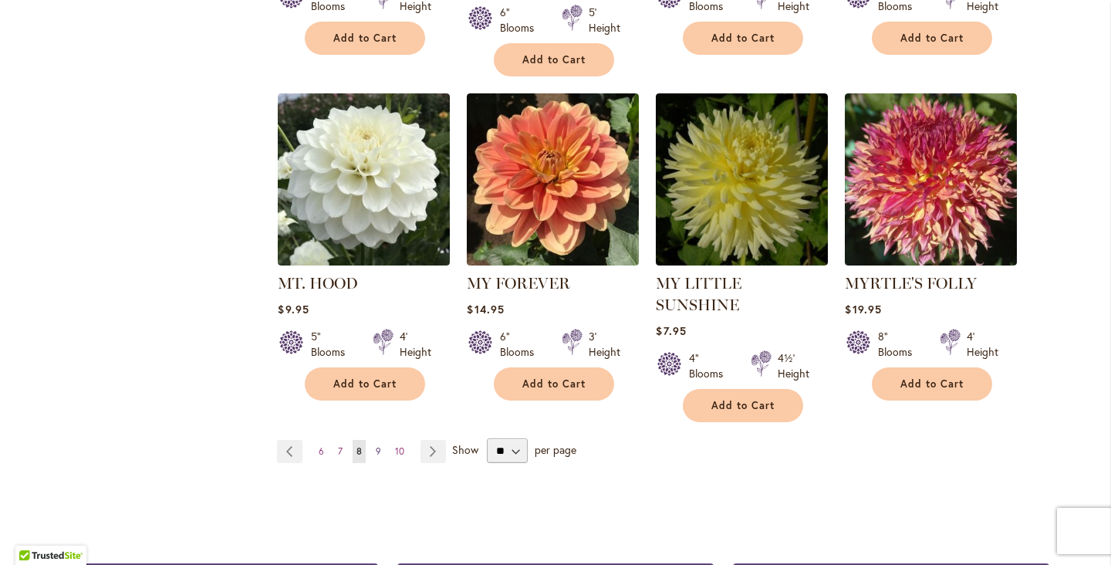
click at [381, 440] on link "Page 9" at bounding box center [378, 451] width 13 height 23
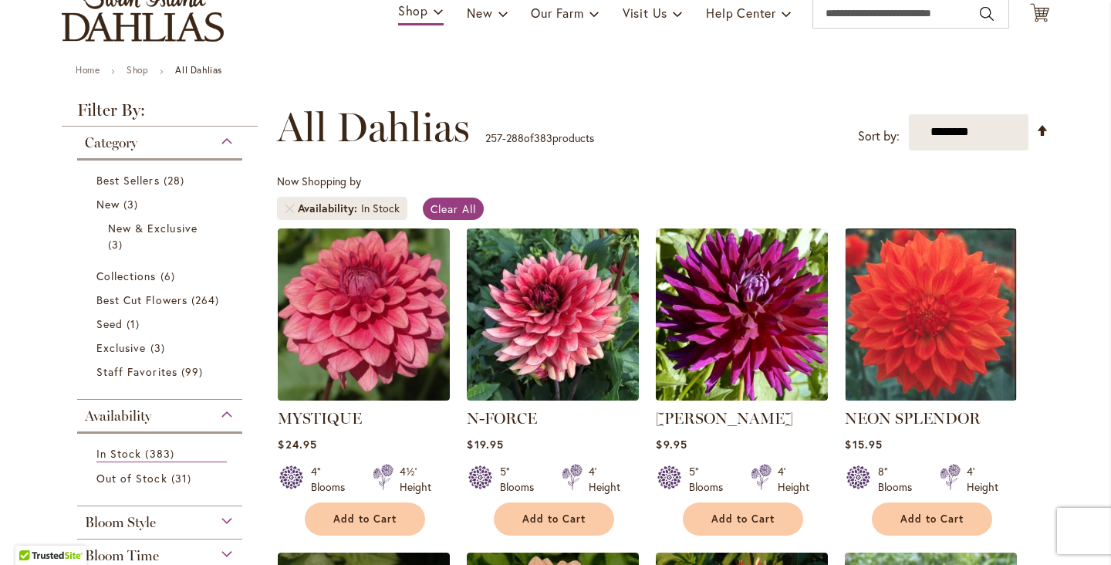
scroll to position [189, 0]
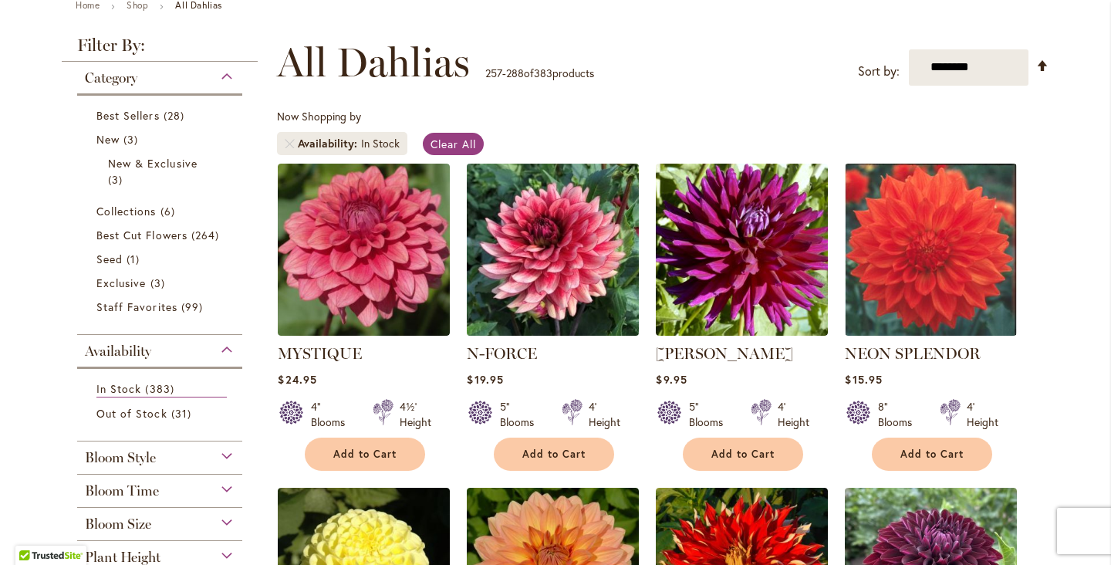
click at [533, 296] on img at bounding box center [553, 249] width 181 height 181
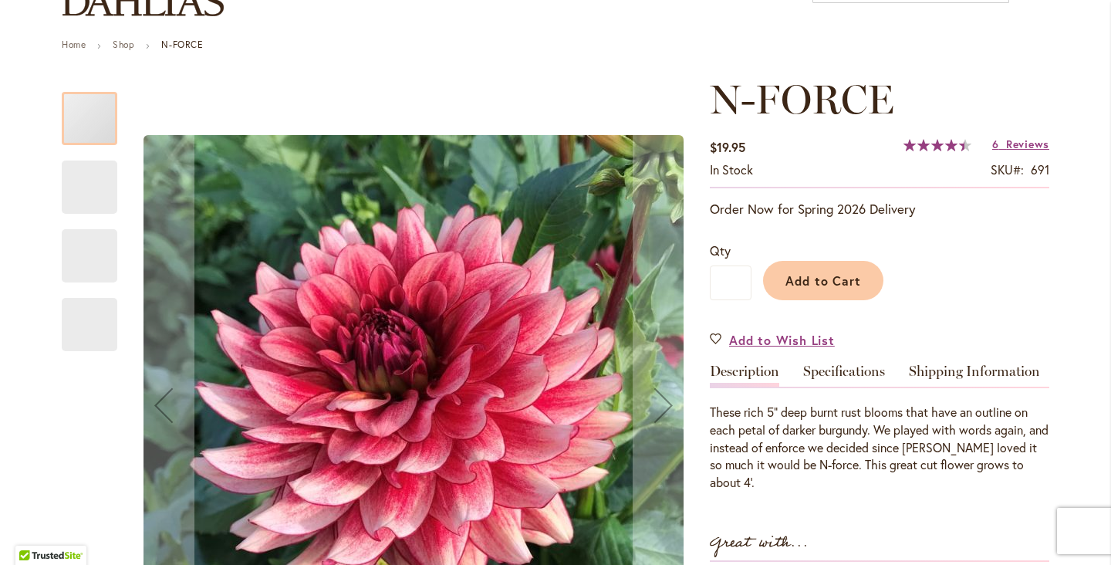
scroll to position [186, 0]
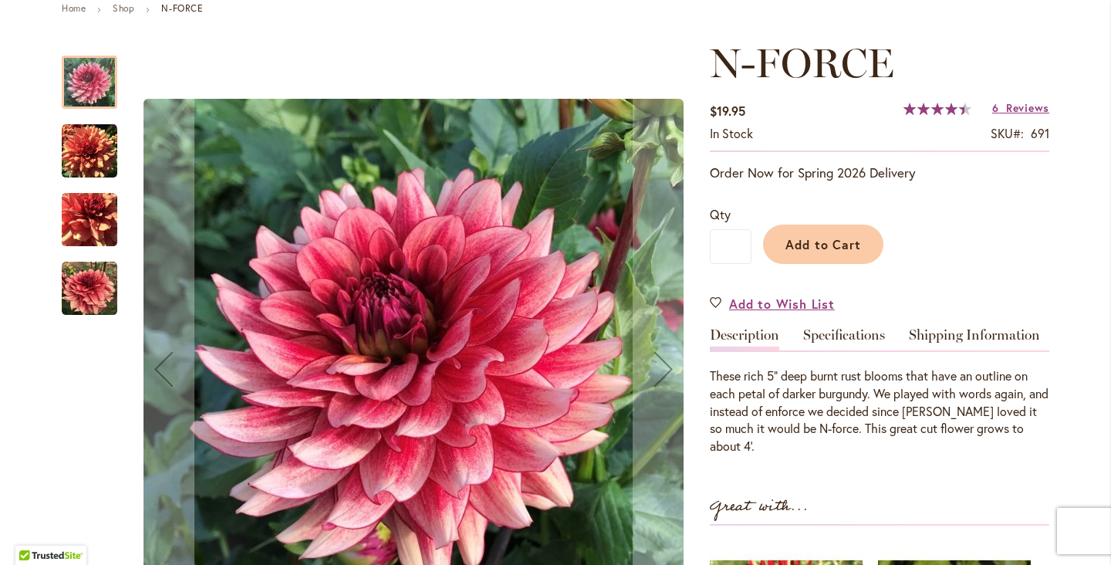
click at [81, 289] on img "N-FORCE" at bounding box center [90, 289] width 56 height 56
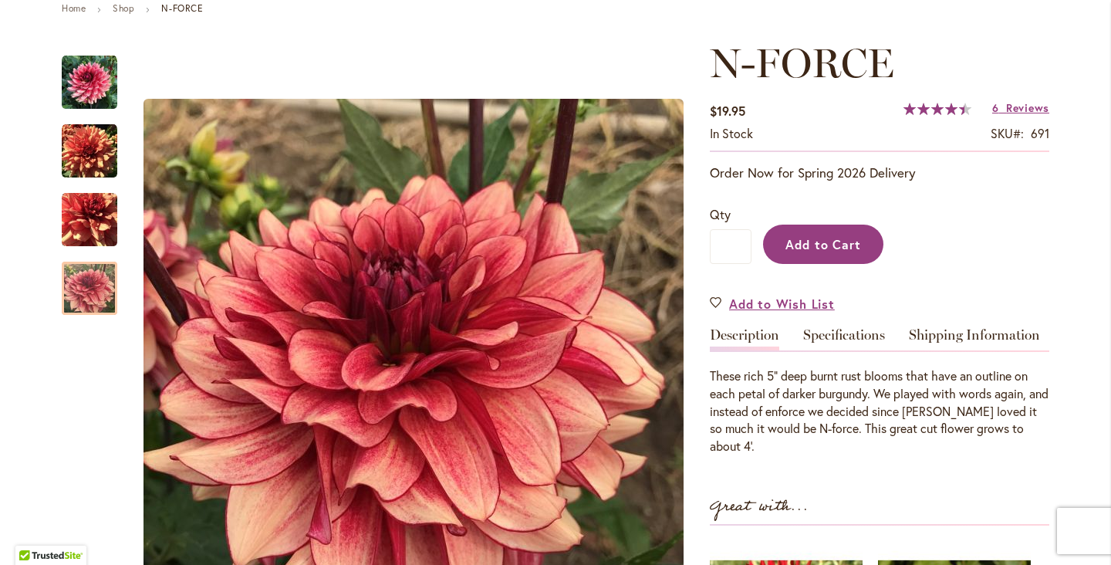
click at [816, 245] on span "Add to Cart" at bounding box center [823, 244] width 76 height 16
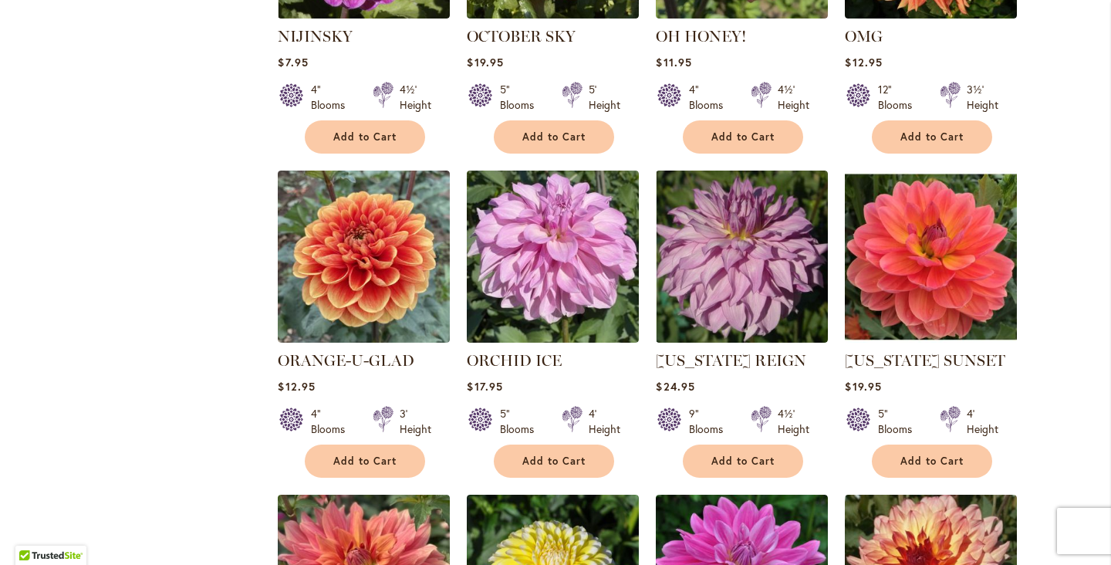
scroll to position [1172, 0]
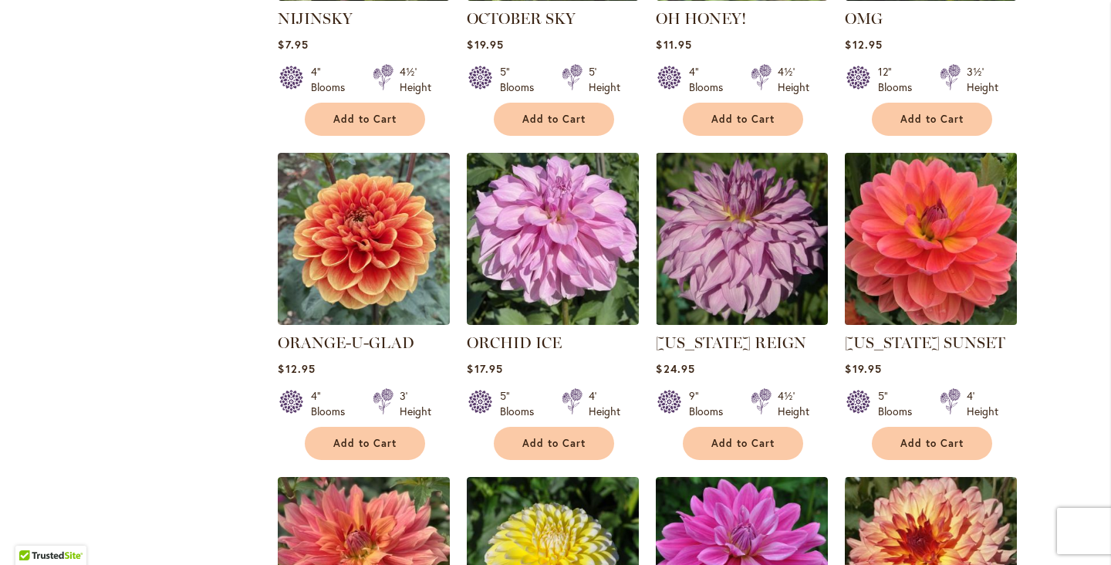
click at [907, 273] on img at bounding box center [931, 238] width 181 height 181
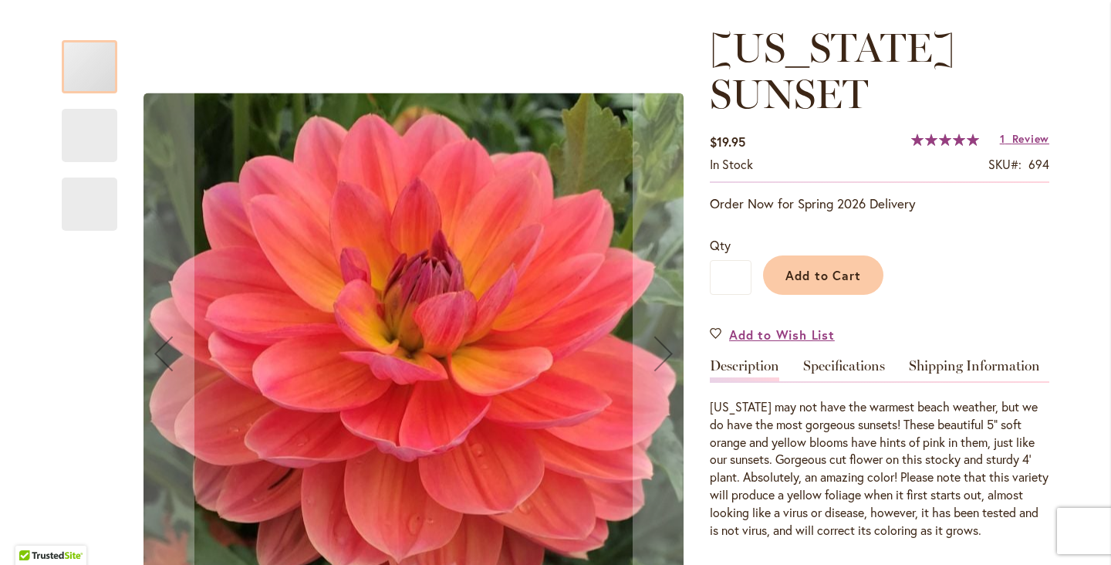
scroll to position [261, 0]
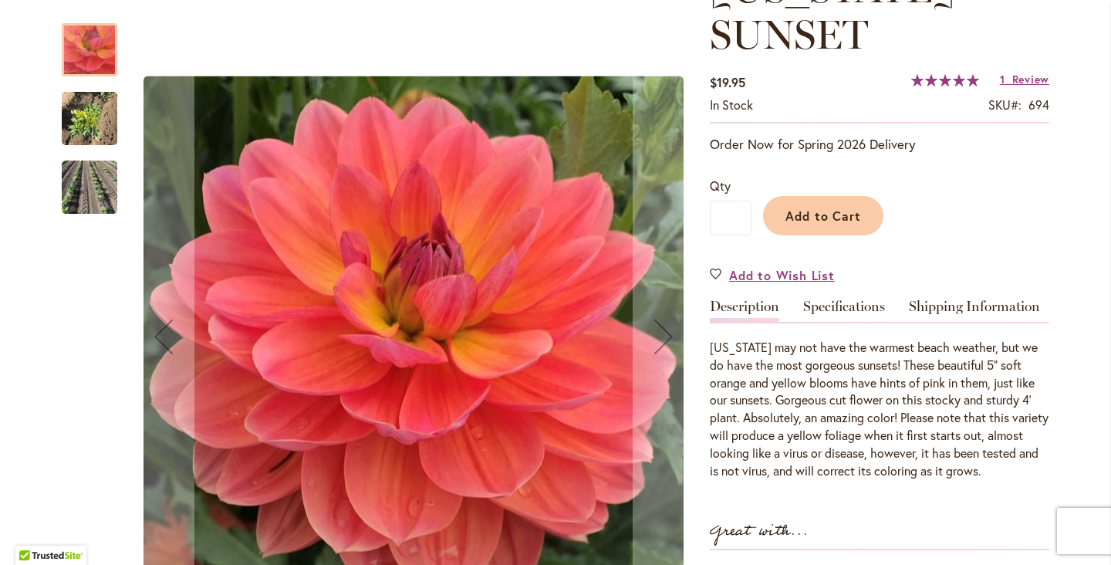
click at [81, 120] on img "OREGON SUNSET" at bounding box center [90, 119] width 56 height 74
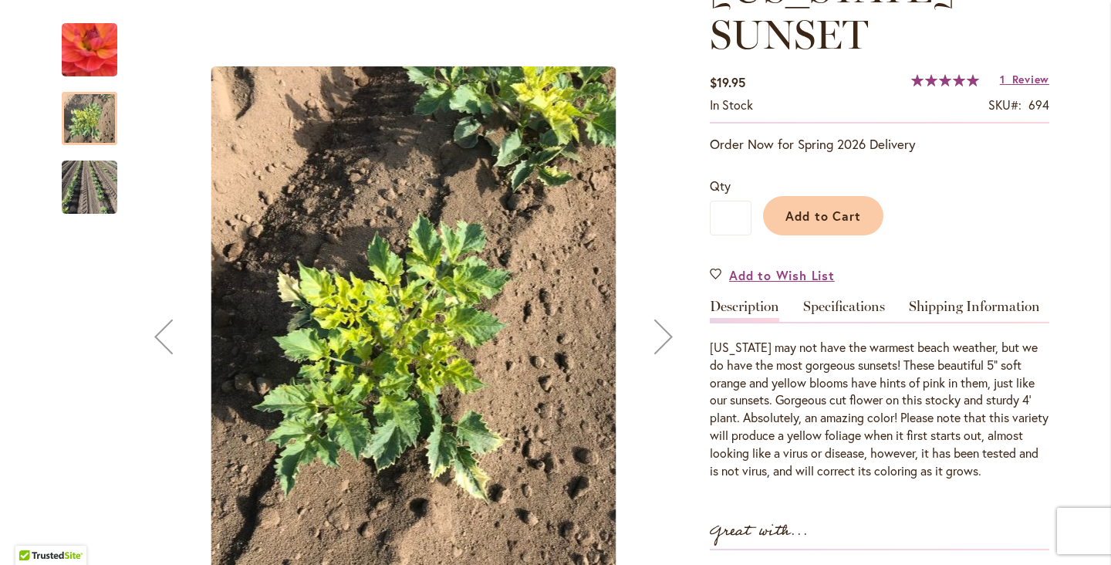
click at [98, 181] on img "OREGON SUNSET" at bounding box center [90, 187] width 56 height 80
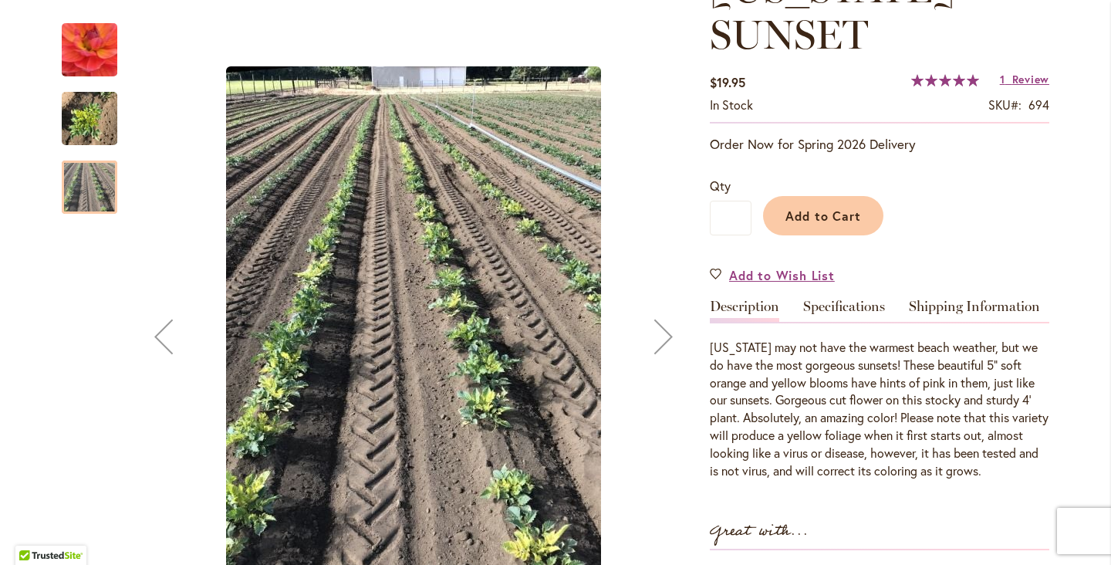
click at [83, 117] on img "OREGON SUNSET" at bounding box center [90, 119] width 56 height 74
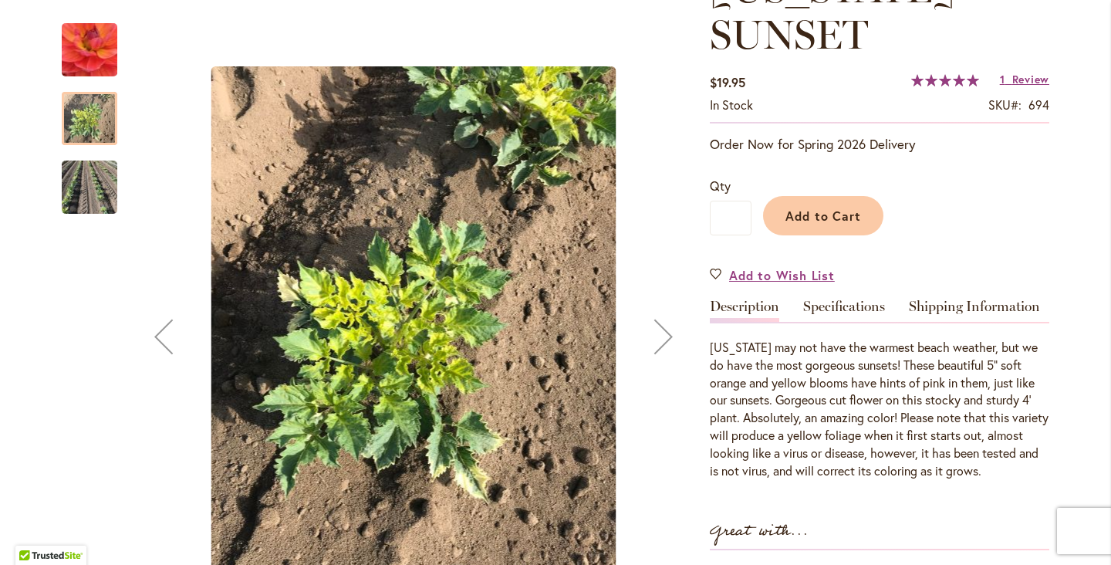
click at [86, 62] on img "OREGON SUNSET" at bounding box center [90, 50] width 110 height 106
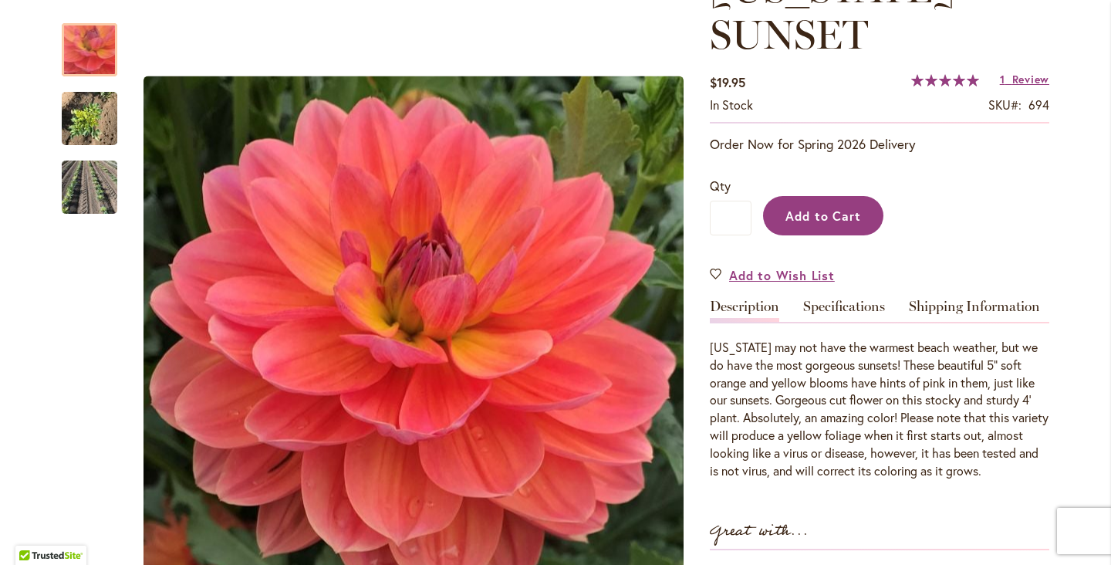
click at [823, 212] on span "Add to Cart" at bounding box center [823, 216] width 76 height 16
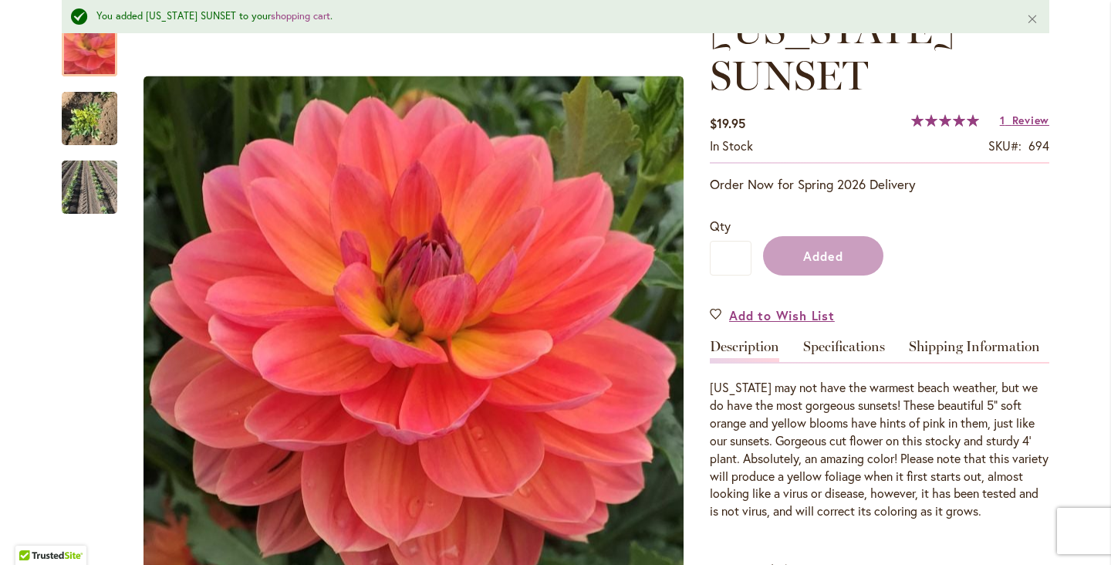
scroll to position [302, 0]
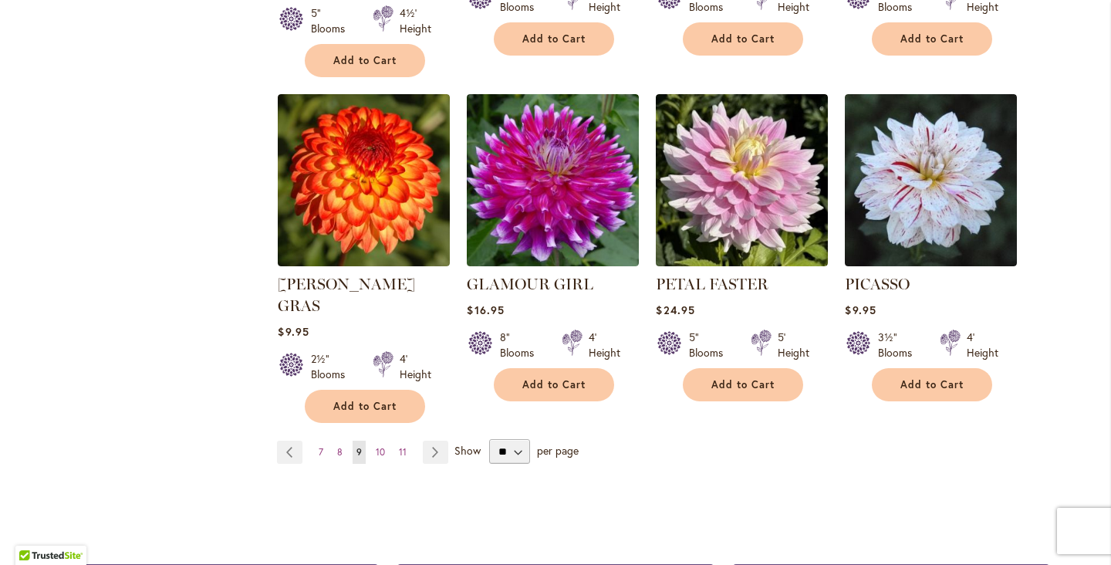
scroll to position [2583, 0]
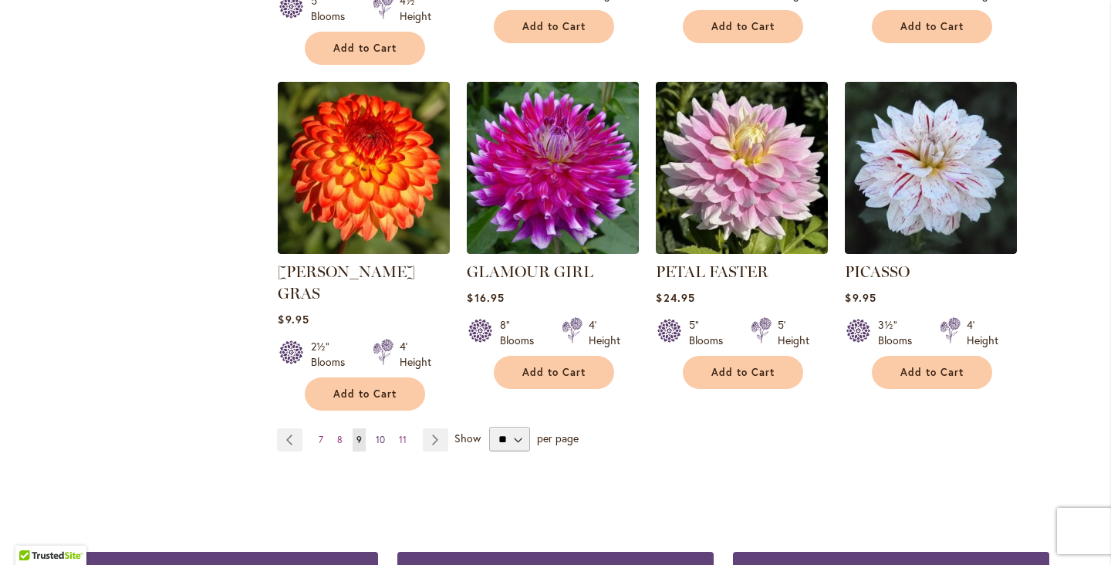
click at [383, 434] on span "10" at bounding box center [380, 440] width 9 height 12
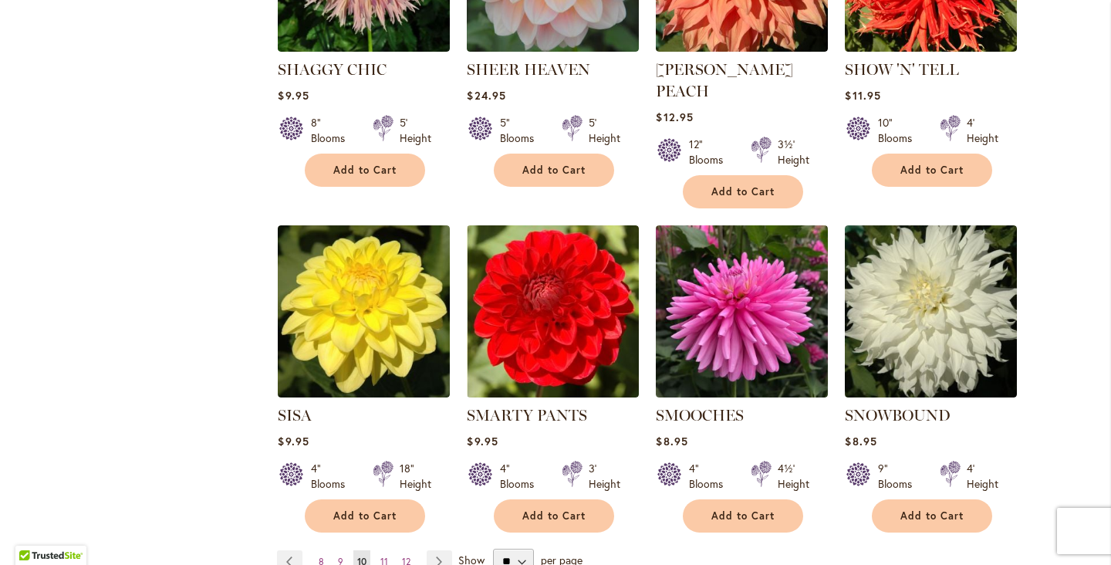
scroll to position [2490, 0]
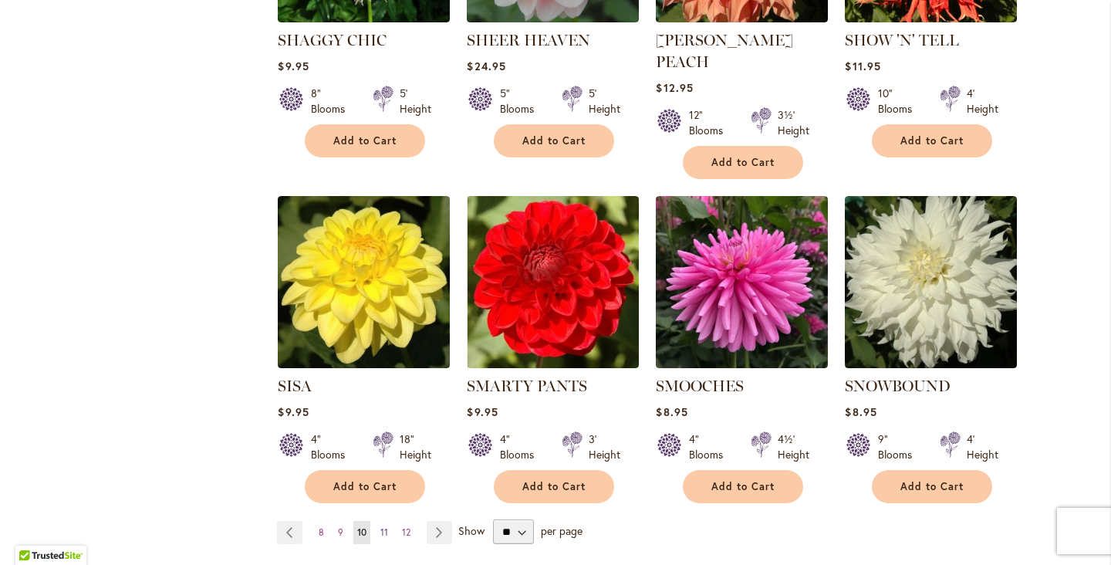
click at [385, 526] on span "11" at bounding box center [384, 532] width 8 height 12
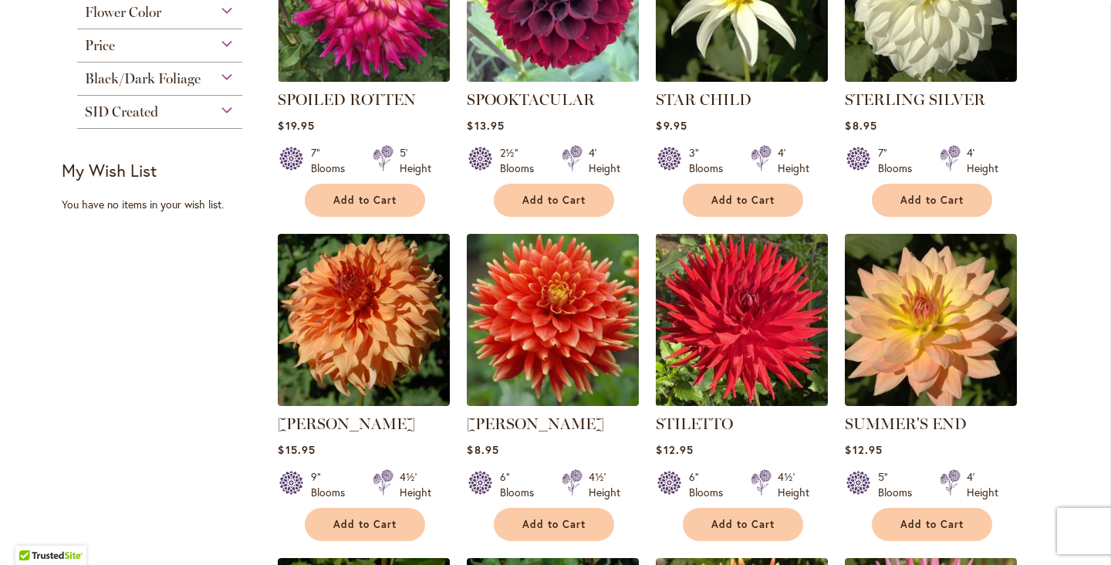
scroll to position [790, 0]
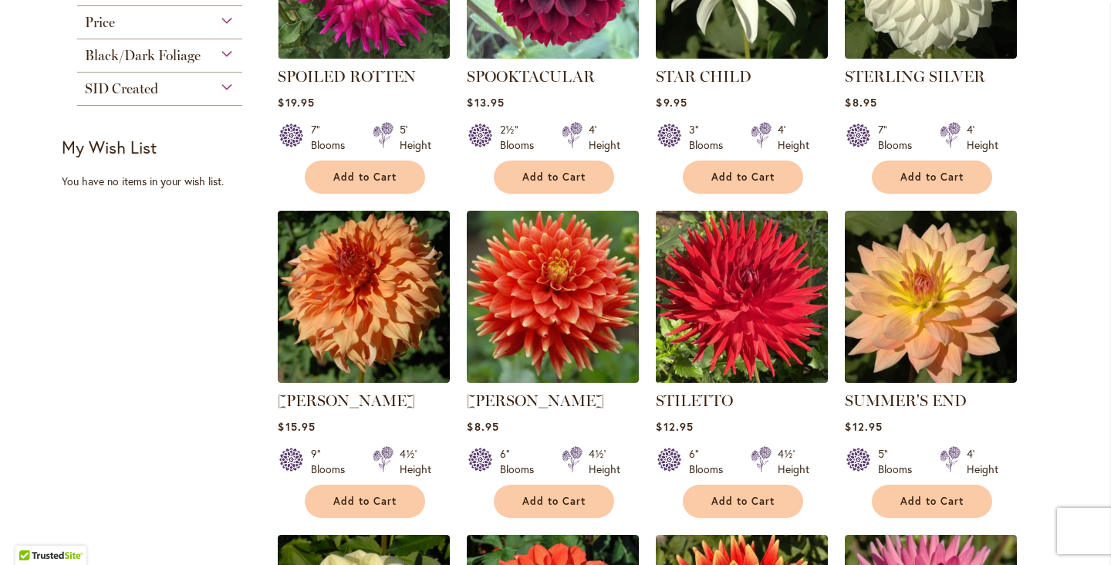
click at [742, 302] on img at bounding box center [742, 296] width 181 height 181
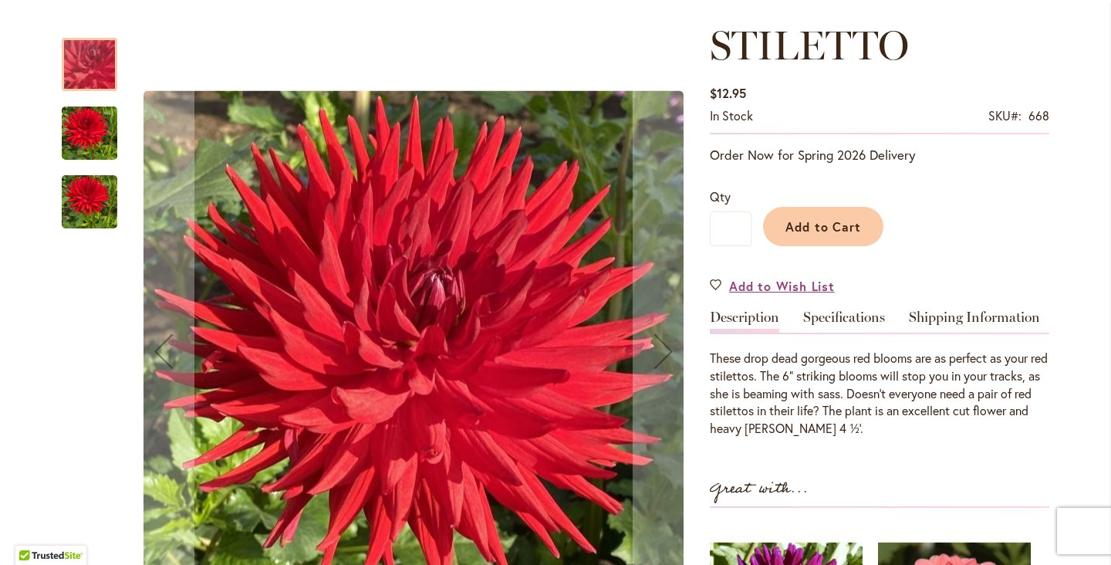
scroll to position [213, 0]
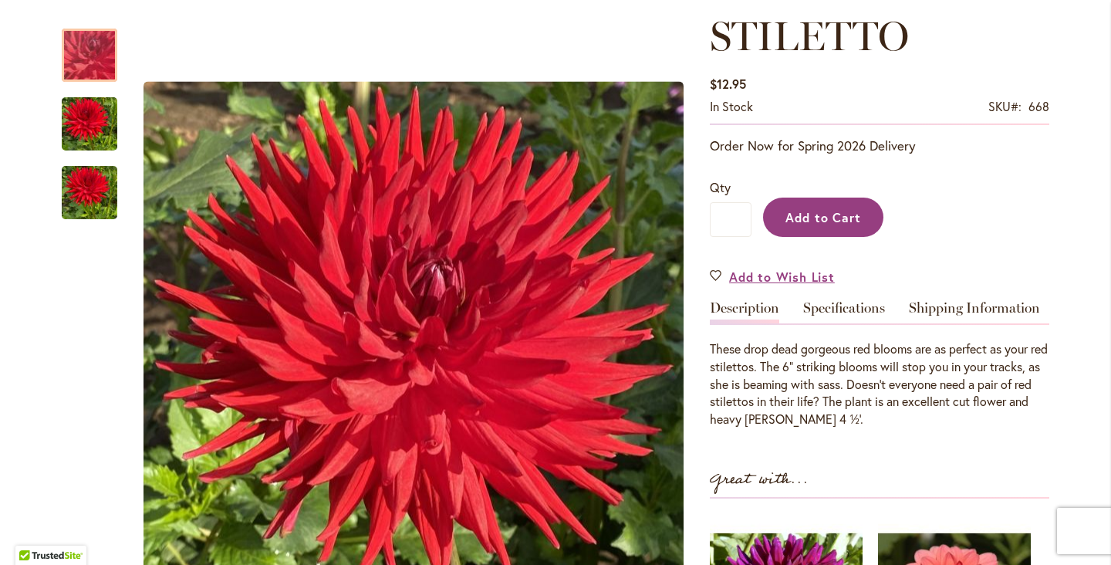
click at [830, 219] on span "Add to Cart" at bounding box center [823, 217] width 76 height 16
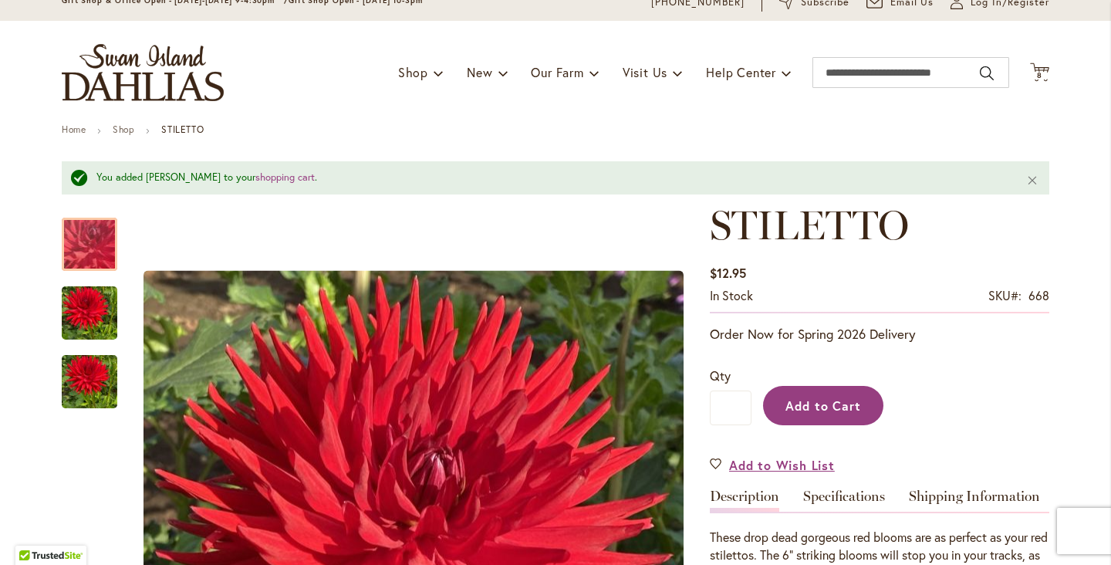
scroll to position [0, 0]
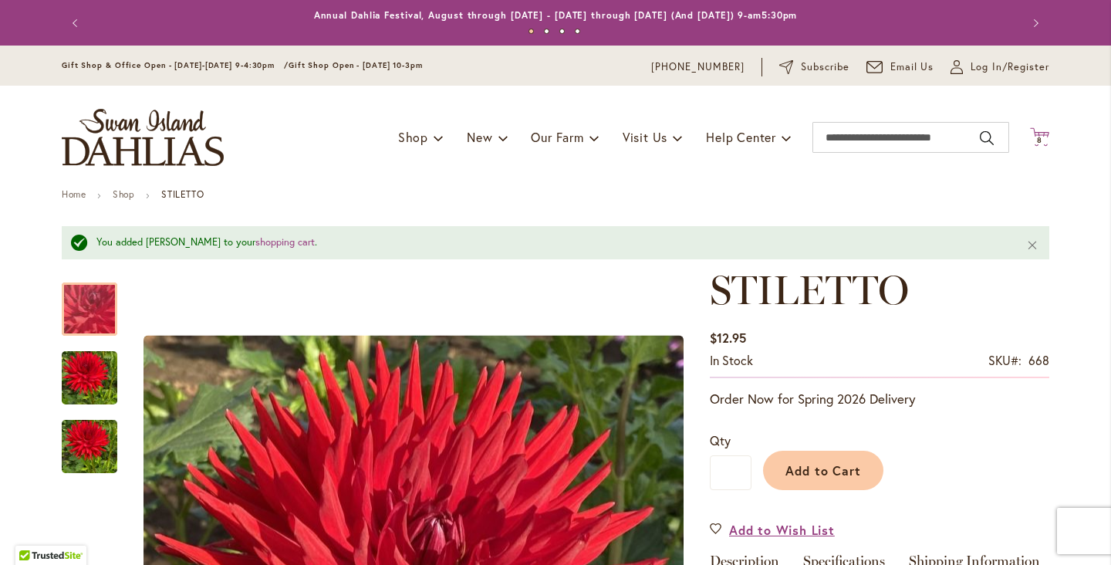
click at [1039, 140] on span "8" at bounding box center [1039, 140] width 5 height 10
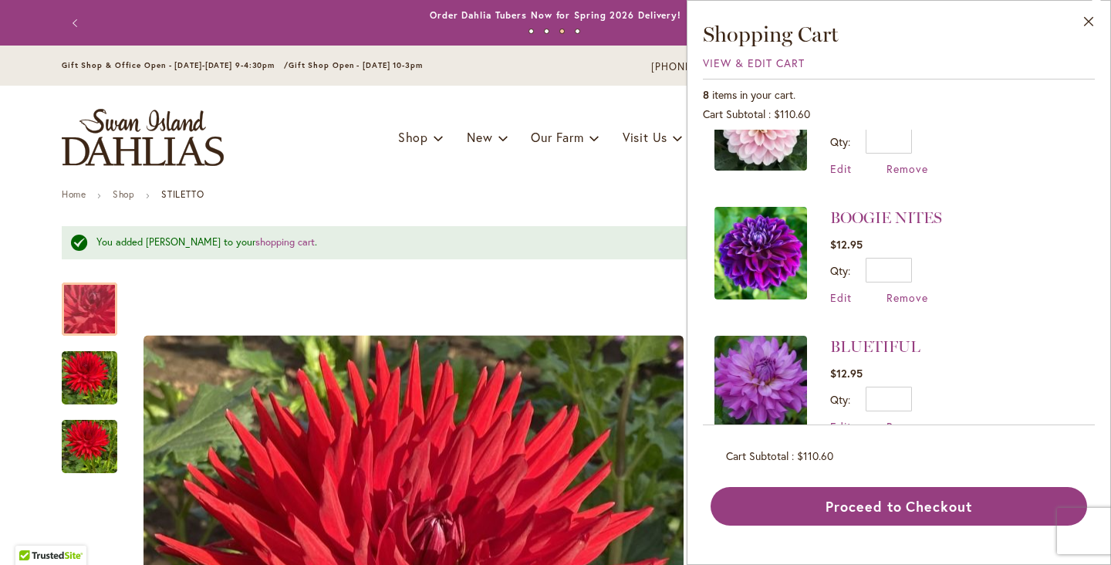
scroll to position [577, 0]
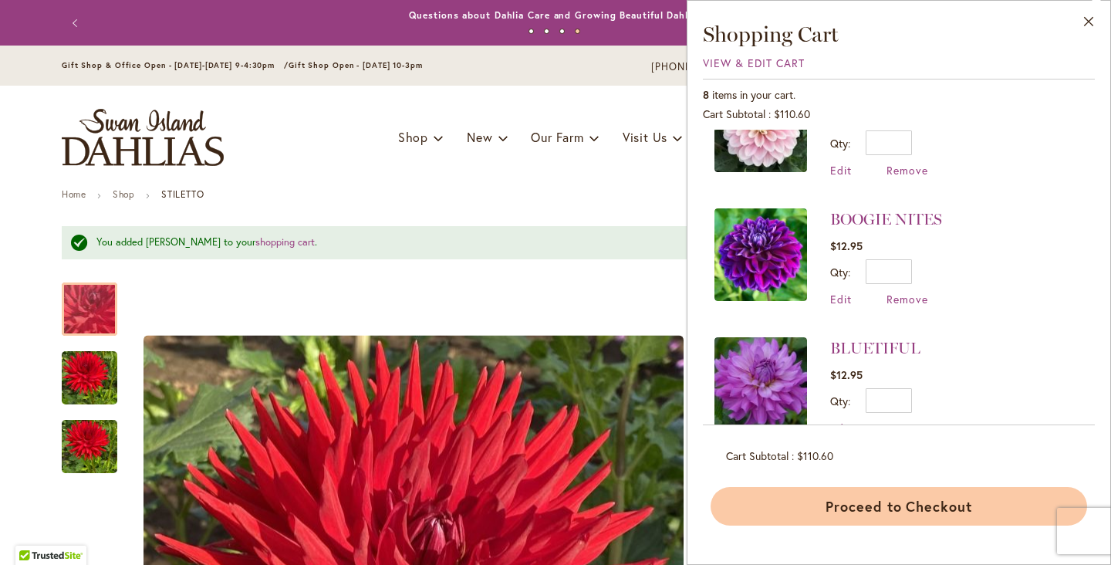
click at [916, 507] on button "Proceed to Checkout" at bounding box center [899, 506] width 377 height 39
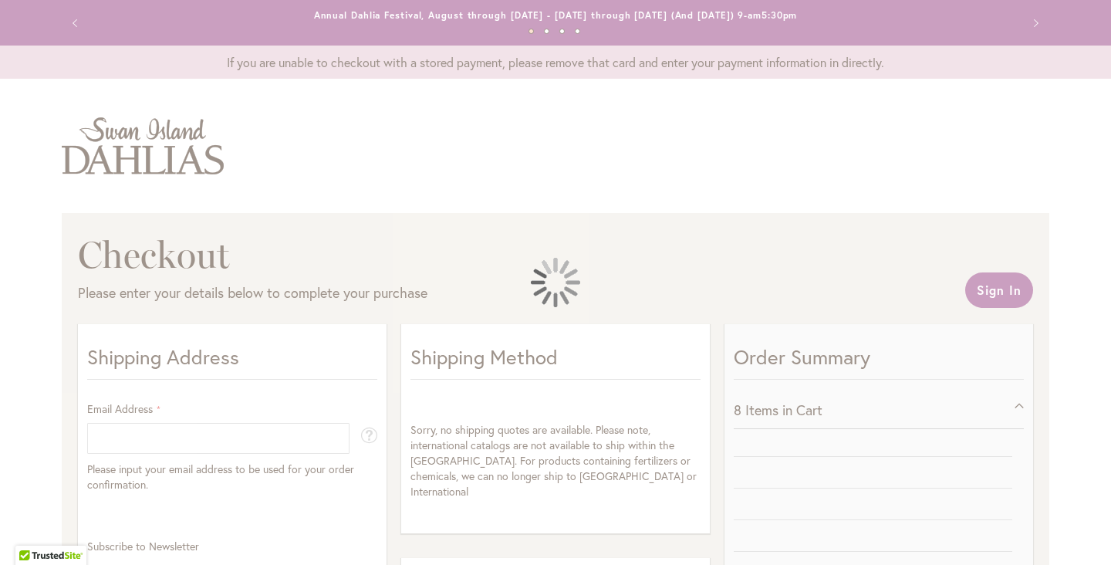
select select "**"
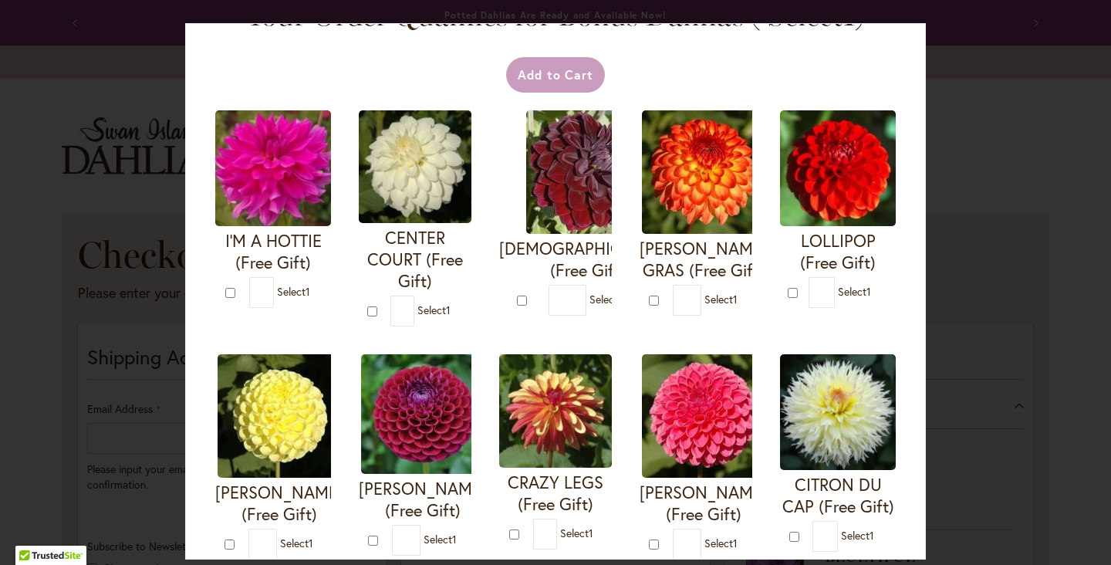
scroll to position [42, 0]
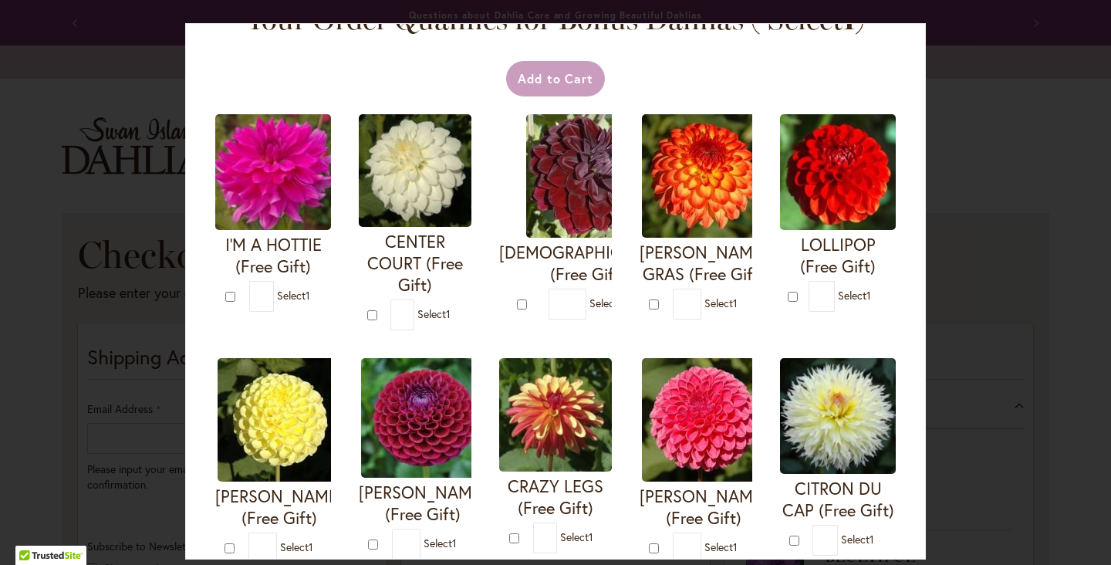
click at [556, 438] on img at bounding box center [555, 414] width 113 height 113
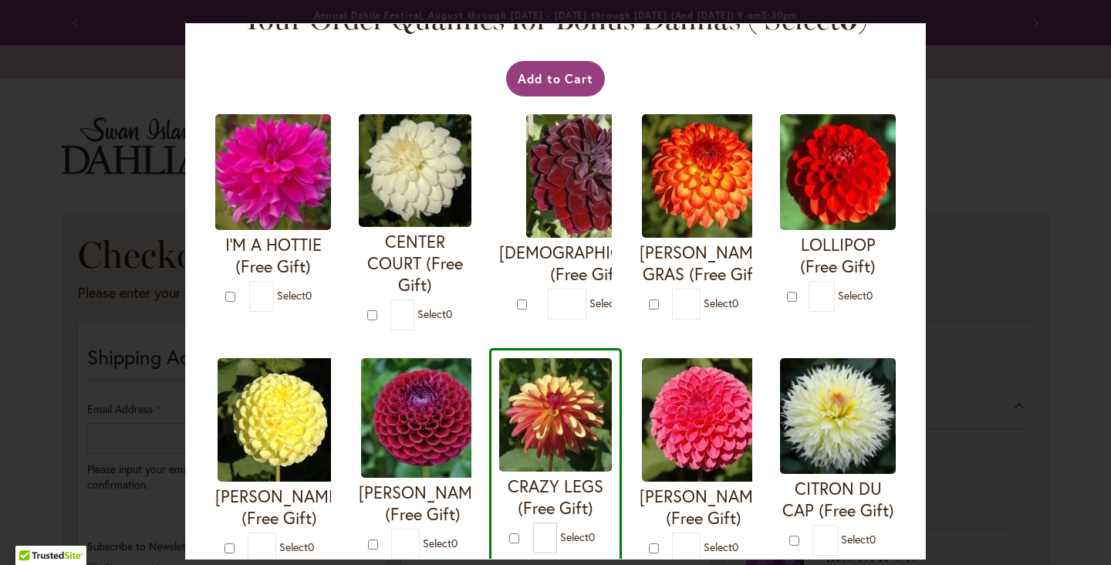
click at [569, 457] on img at bounding box center [555, 414] width 113 height 113
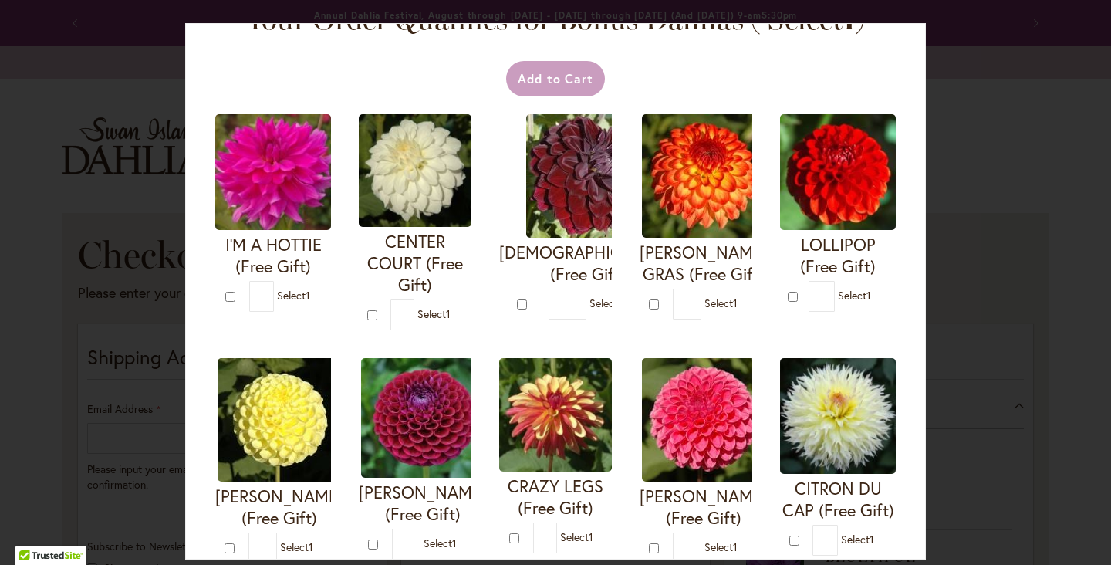
click at [569, 457] on img at bounding box center [555, 414] width 113 height 113
type input "*"
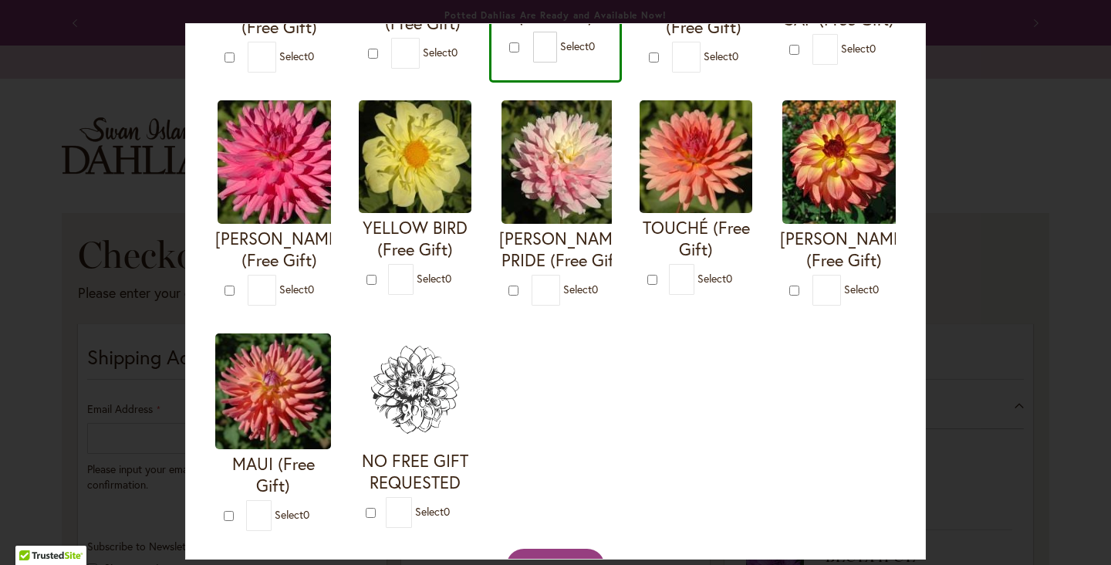
scroll to position [609, 0]
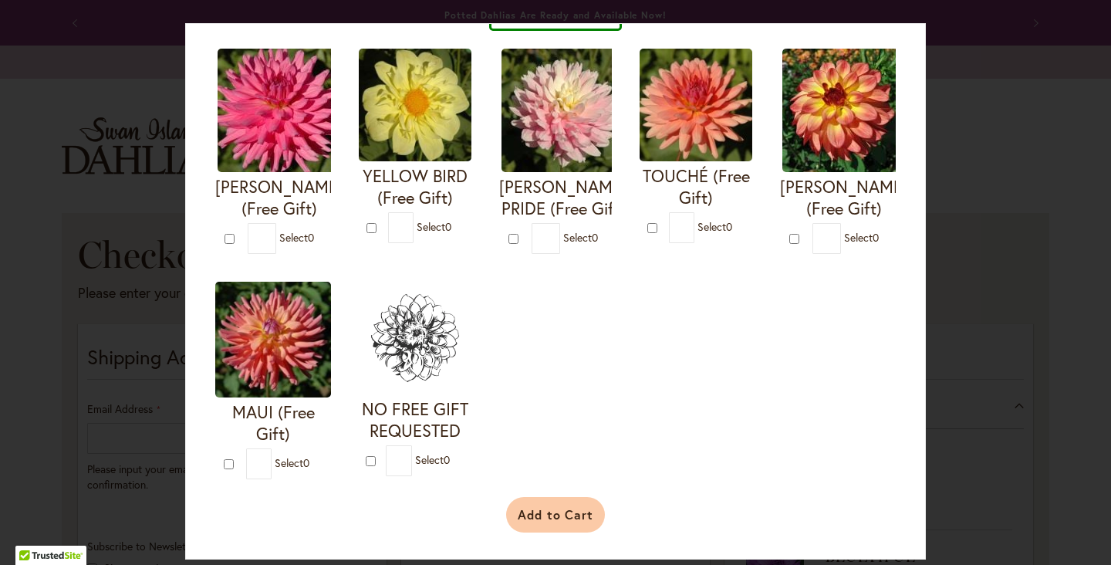
click at [553, 514] on button "Add to Cart" at bounding box center [556, 514] width 100 height 35
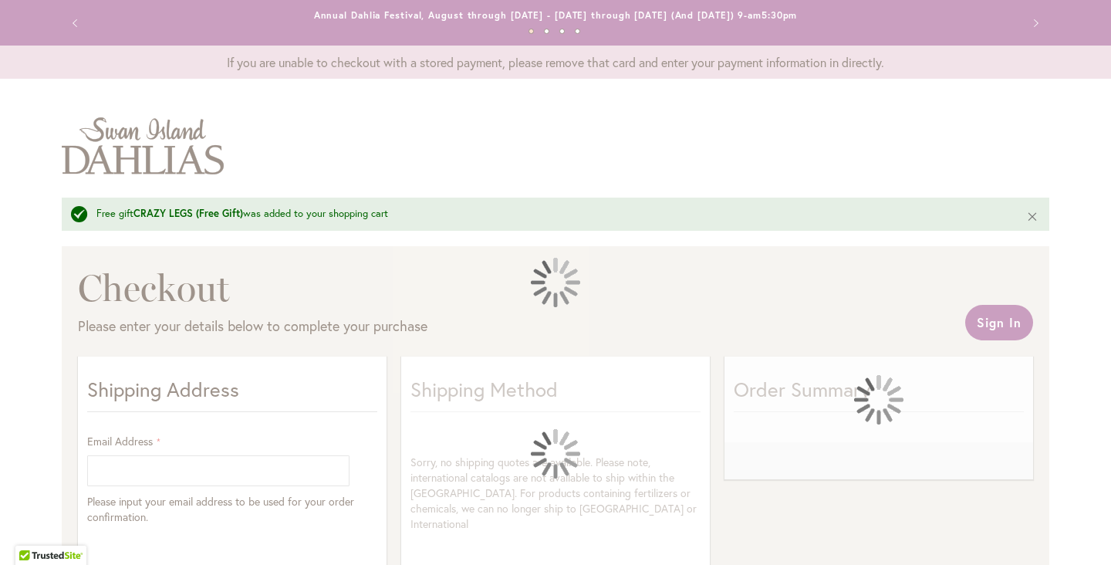
select select "**"
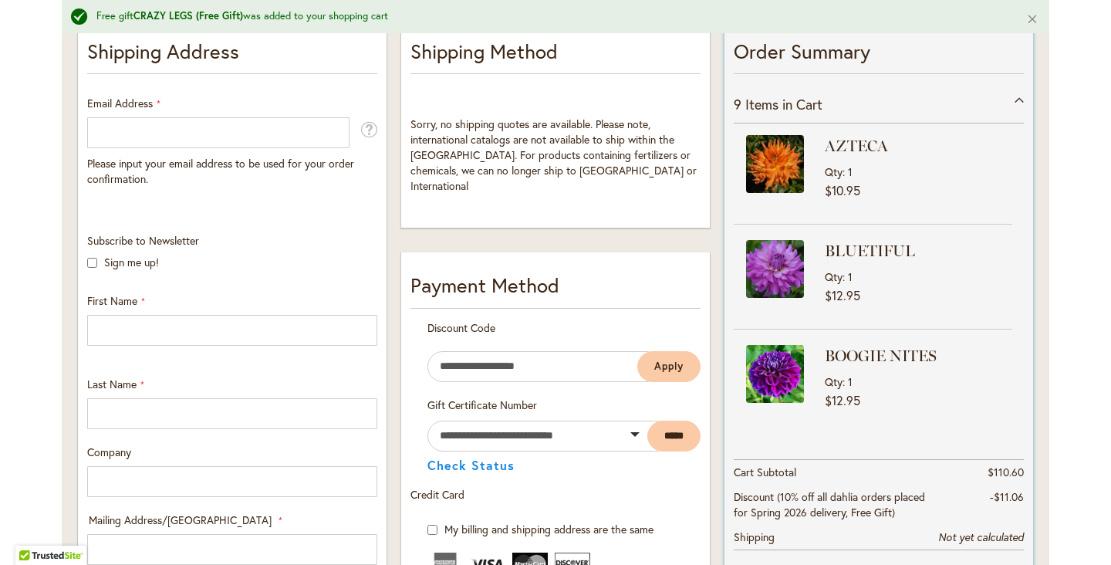
scroll to position [327, 0]
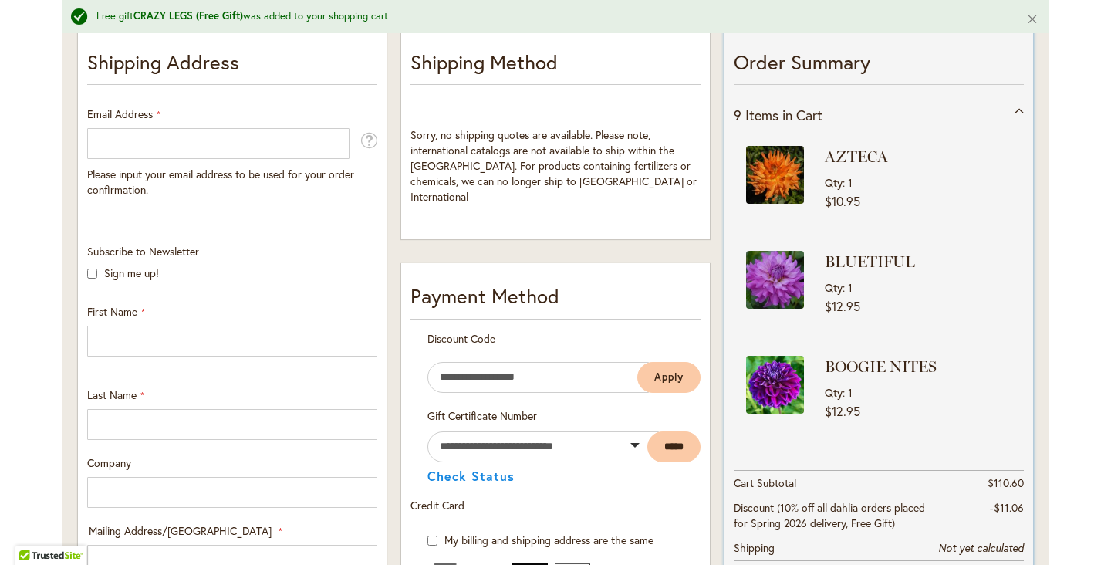
click at [1022, 108] on div "9 Items in Cart" at bounding box center [879, 115] width 290 height 38
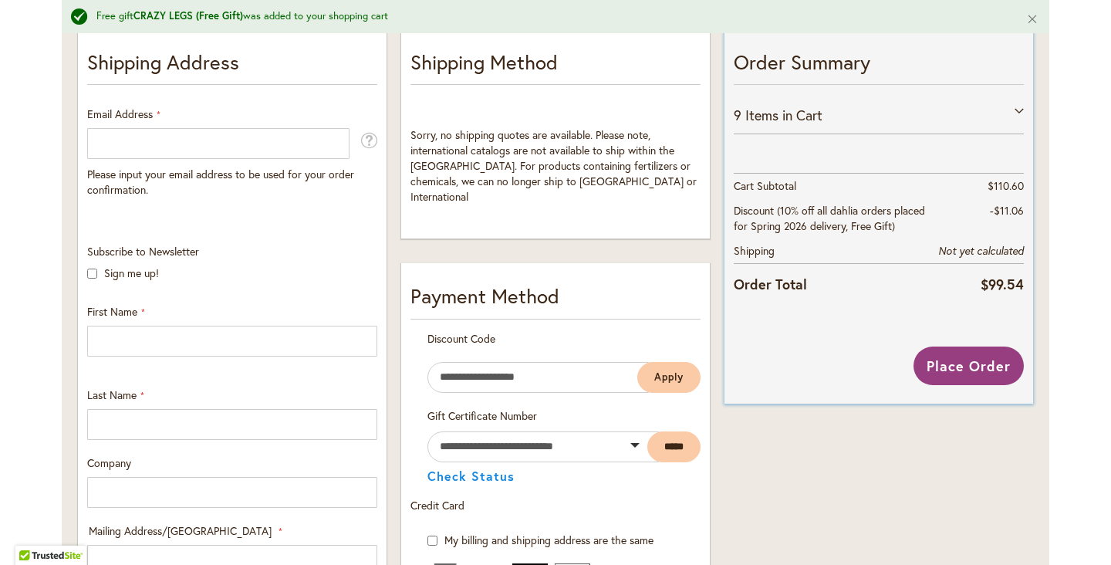
click at [1021, 108] on div "9 Items in Cart" at bounding box center [879, 115] width 290 height 38
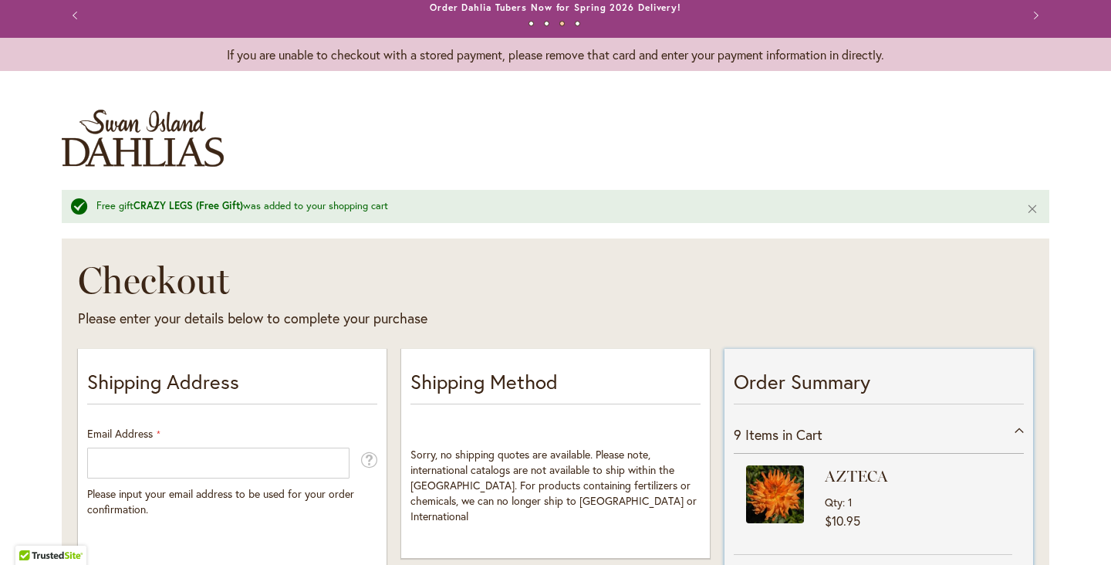
scroll to position [0, 0]
